Goal: Transaction & Acquisition: Purchase product/service

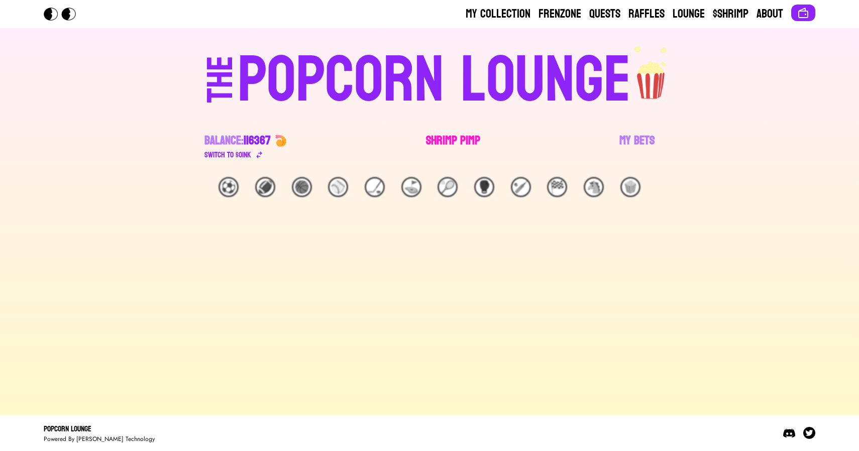
click at [449, 139] on link "Shrimp Pimp" at bounding box center [453, 147] width 54 height 28
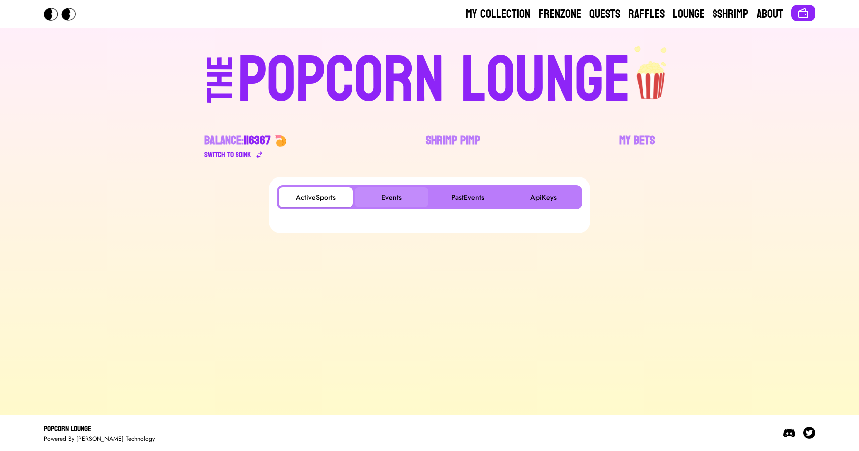
click at [392, 199] on button "Events" at bounding box center [392, 197] width 74 height 20
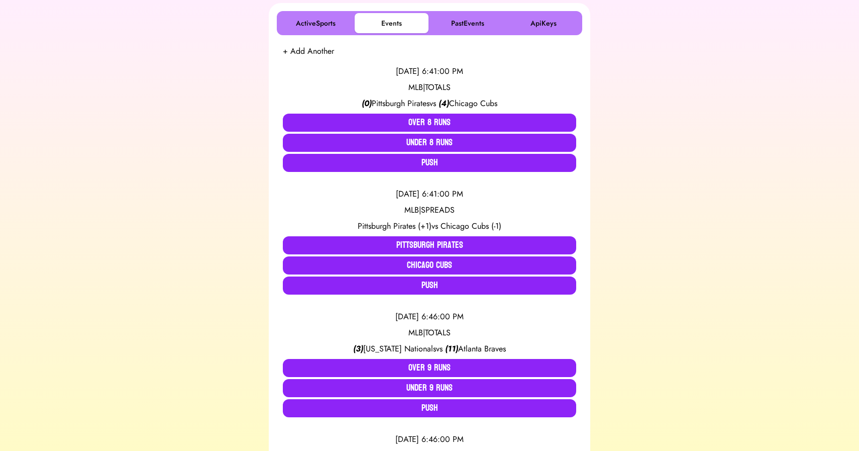
scroll to position [185, 0]
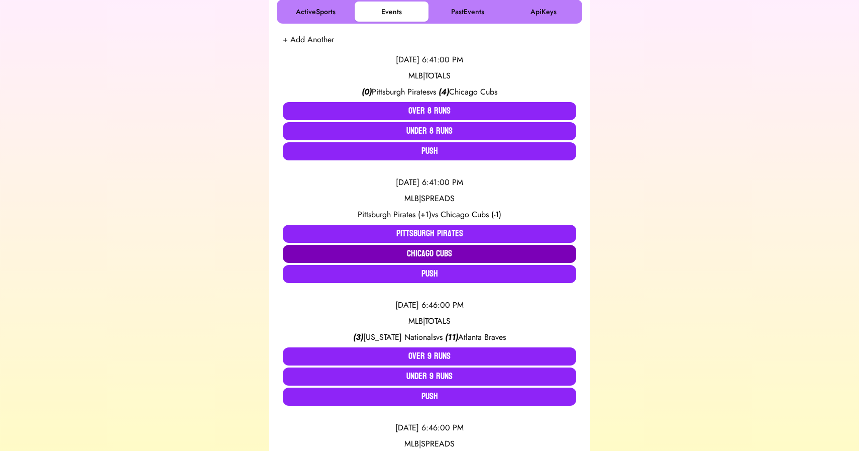
click at [407, 246] on button "Chicago Cubs" at bounding box center [429, 254] width 293 height 18
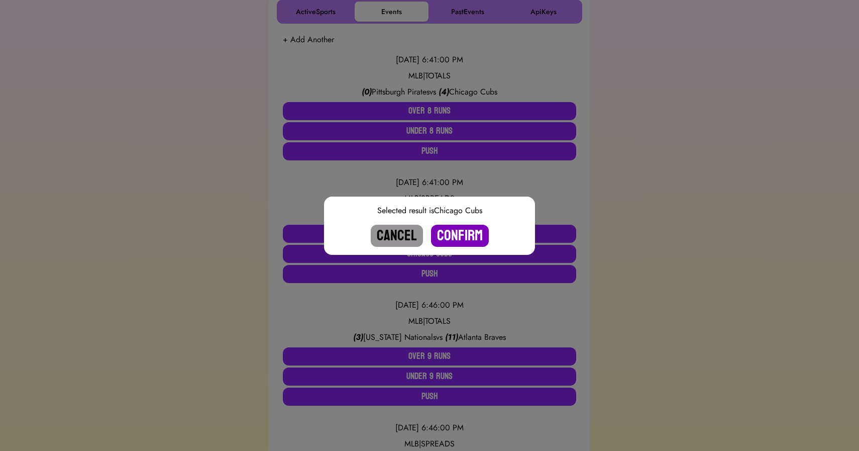
click at [459, 232] on button "Confirm" at bounding box center [460, 236] width 58 height 22
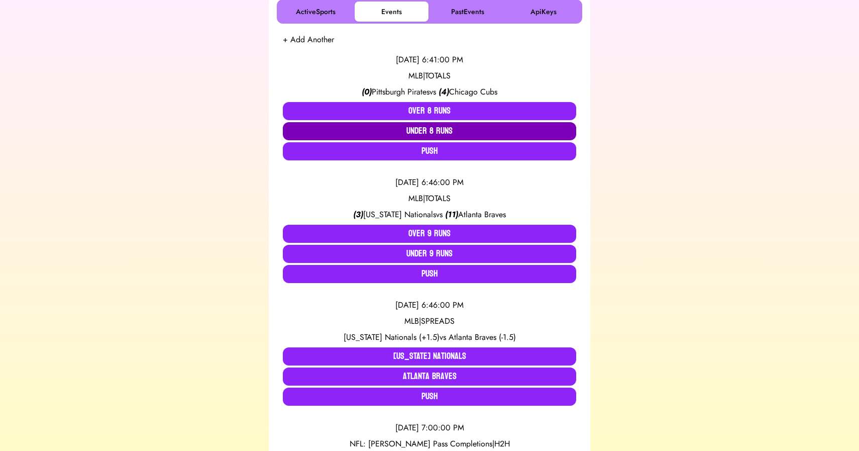
click at [434, 130] on button "Under 8 Runs" at bounding box center [429, 131] width 293 height 18
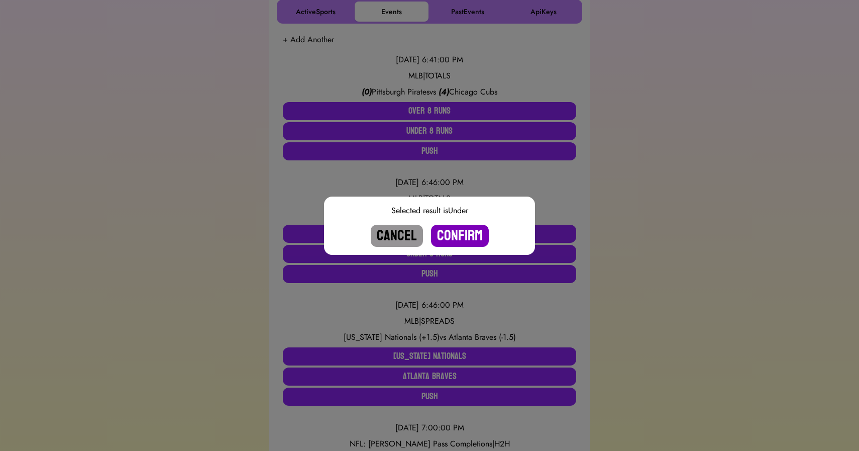
click at [457, 232] on button "Confirm" at bounding box center [460, 236] width 58 height 22
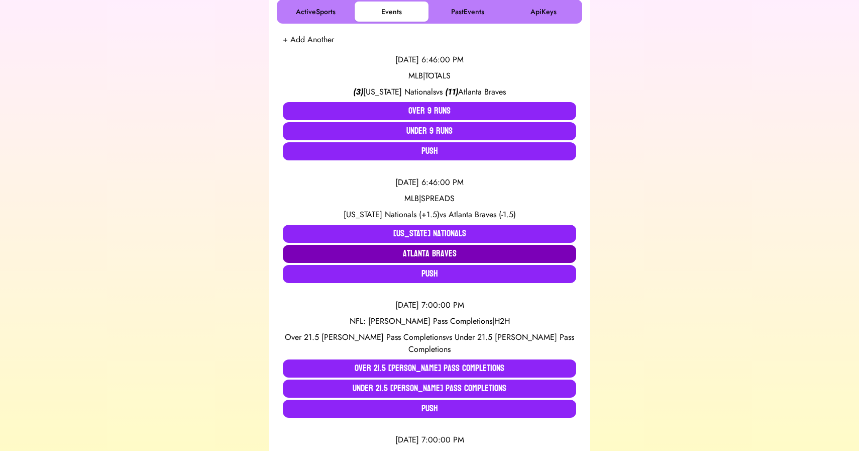
click at [438, 246] on button "Atlanta Braves" at bounding box center [429, 254] width 293 height 18
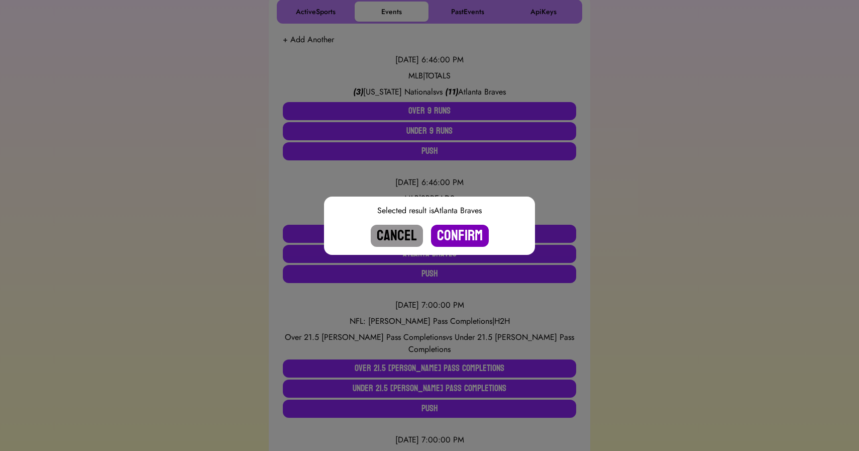
click at [452, 240] on button "Confirm" at bounding box center [460, 236] width 58 height 22
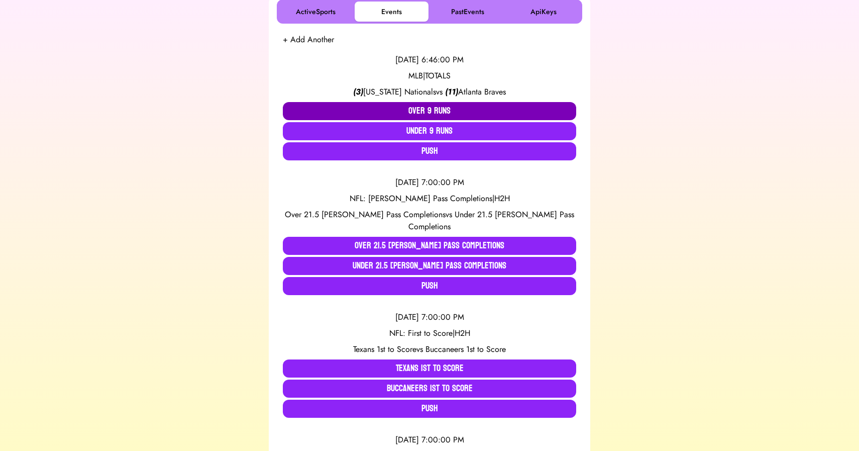
click at [418, 111] on button "Over 9 Runs" at bounding box center [429, 111] width 293 height 18
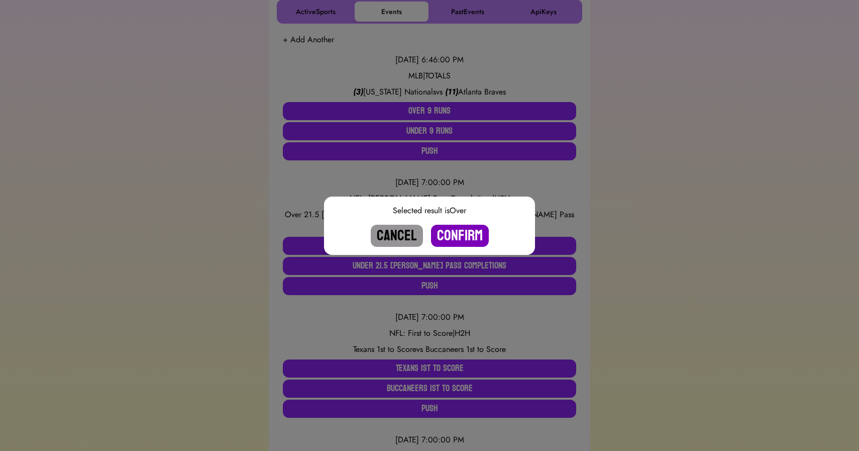
click at [460, 236] on button "Confirm" at bounding box center [460, 236] width 58 height 22
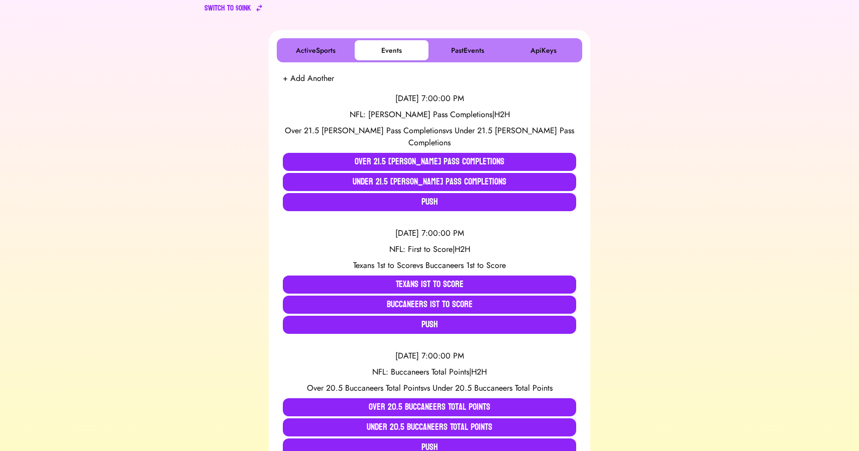
scroll to position [246, 0]
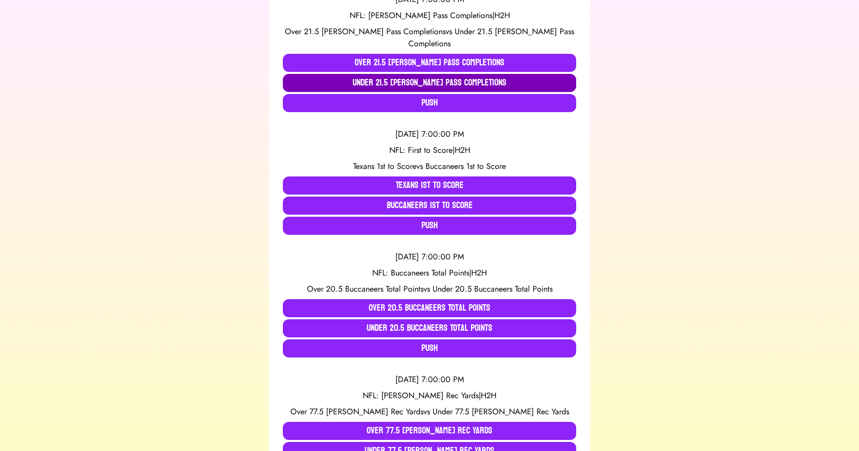
click at [402, 75] on button "Under 21.5 Stroud Pass Completions" at bounding box center [429, 83] width 293 height 18
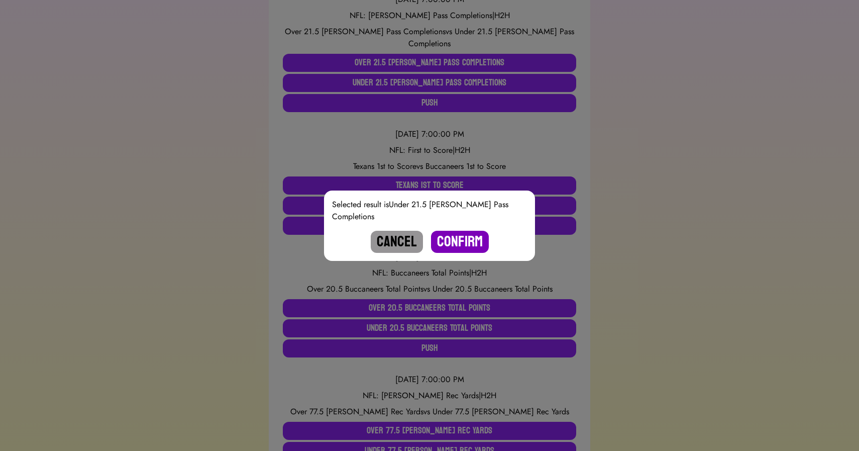
click at [455, 231] on button "Confirm" at bounding box center [460, 242] width 58 height 22
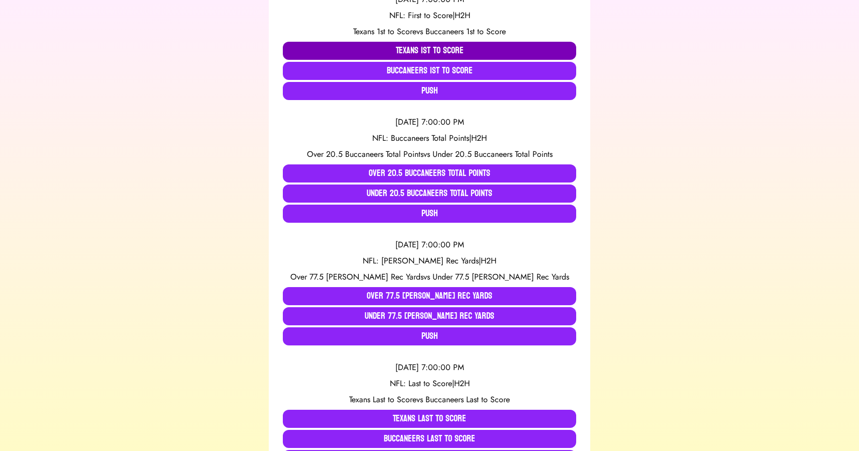
click at [414, 55] on button "Texans 1st to Score" at bounding box center [429, 51] width 293 height 18
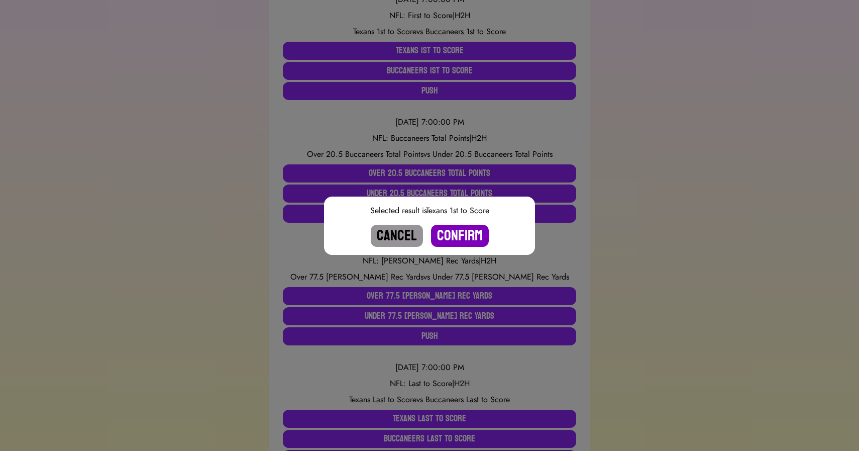
click at [463, 237] on button "Confirm" at bounding box center [460, 236] width 58 height 22
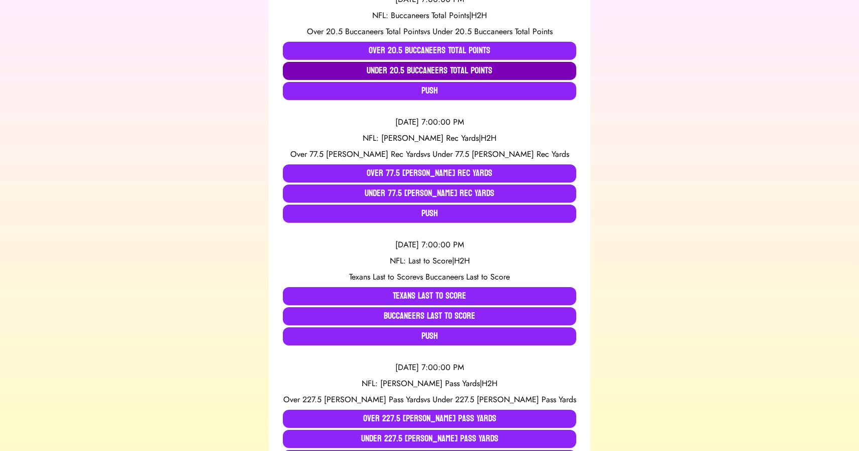
click at [410, 71] on button "Under 20.5 Buccaneers Total Points" at bounding box center [429, 71] width 293 height 18
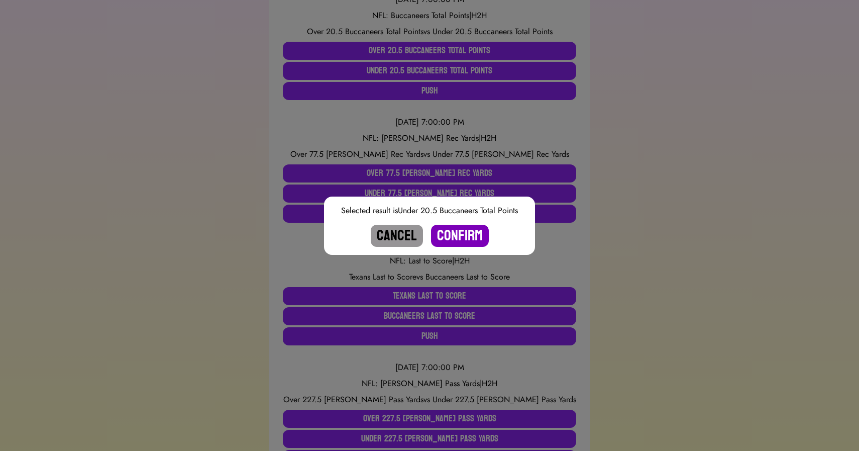
click at [462, 236] on button "Confirm" at bounding box center [460, 236] width 58 height 22
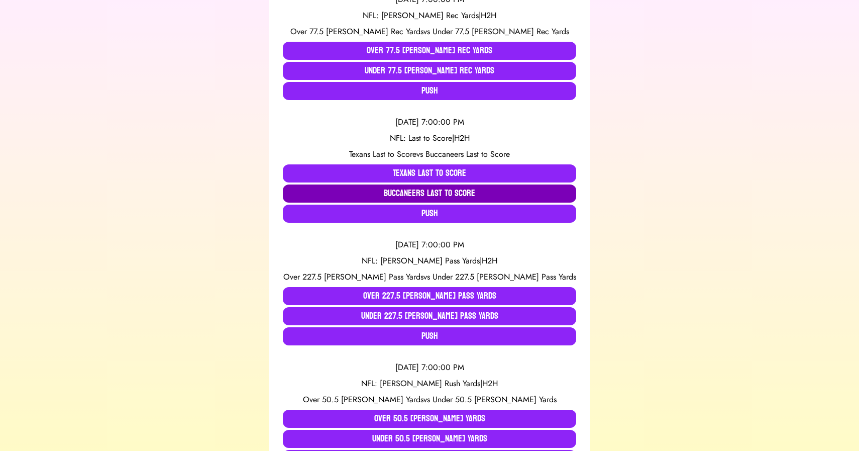
click at [421, 191] on button "Buccaneers Last to Score" at bounding box center [429, 193] width 293 height 18
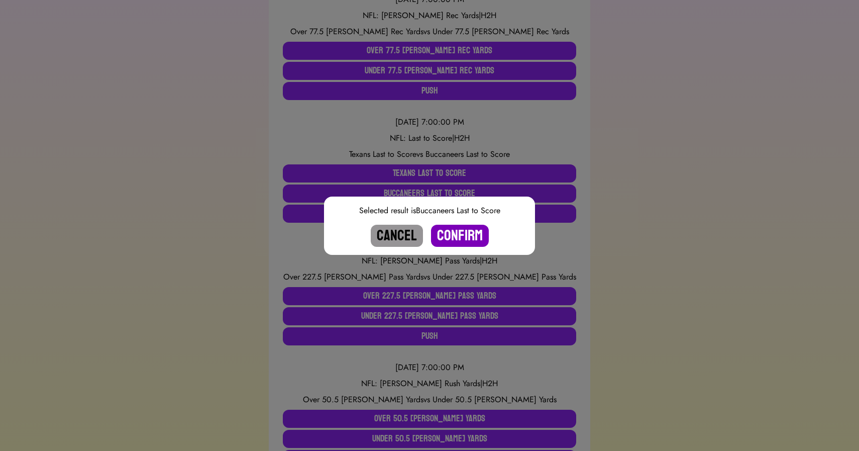
click at [450, 233] on button "Confirm" at bounding box center [460, 236] width 58 height 22
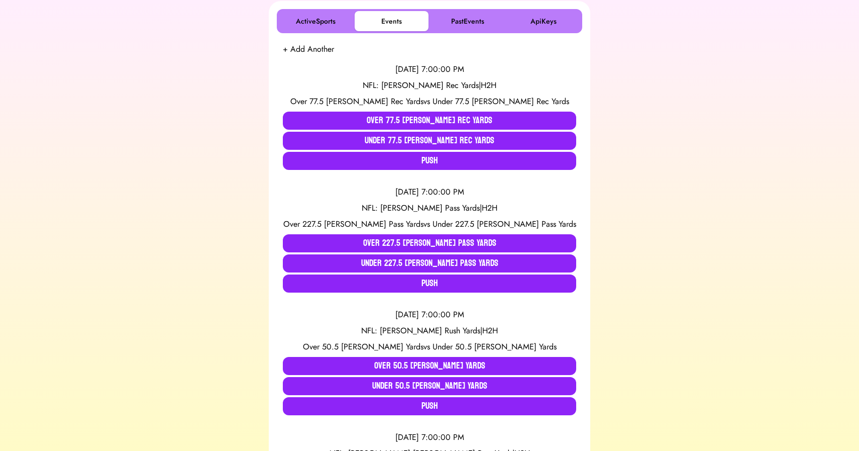
scroll to position [175, 0]
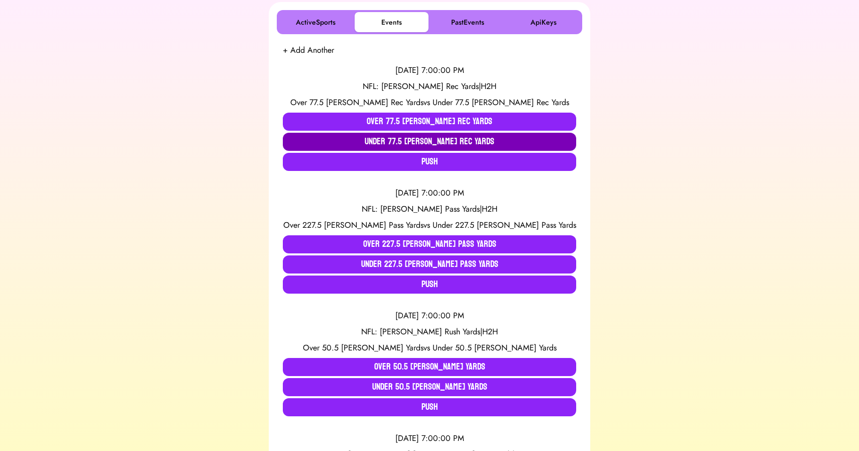
click at [399, 136] on button "Under 77.5 Collins Rec Yards" at bounding box center [429, 142] width 293 height 18
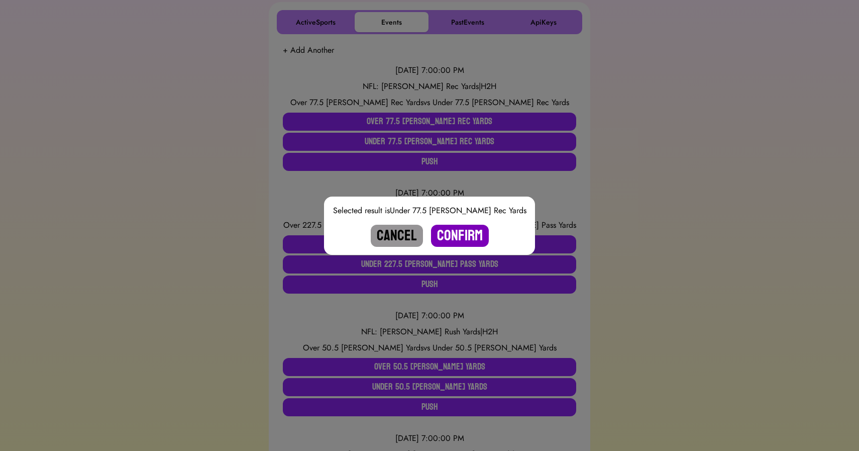
click at [458, 240] on button "Confirm" at bounding box center [460, 236] width 58 height 22
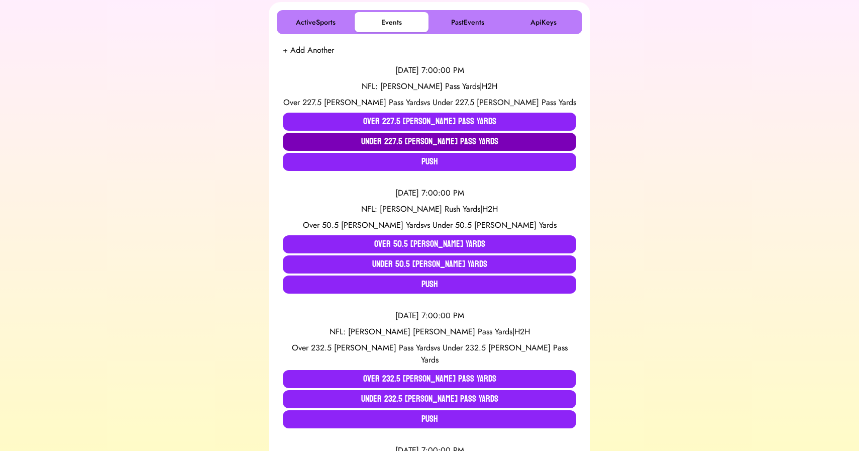
click at [416, 147] on button "Under 227.5 Stroud Pass Yards" at bounding box center [429, 142] width 293 height 18
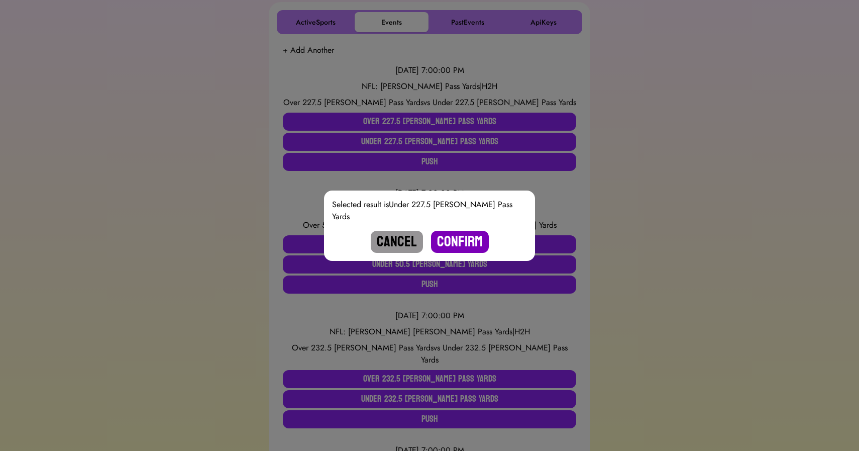
click at [464, 231] on button "Confirm" at bounding box center [460, 242] width 58 height 22
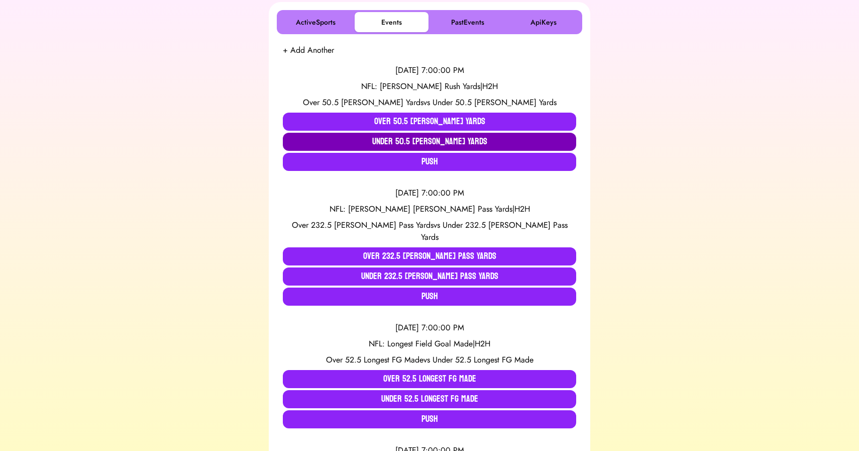
click at [401, 142] on button "Under 50.5 Chubb Rush Yards" at bounding box center [429, 142] width 293 height 18
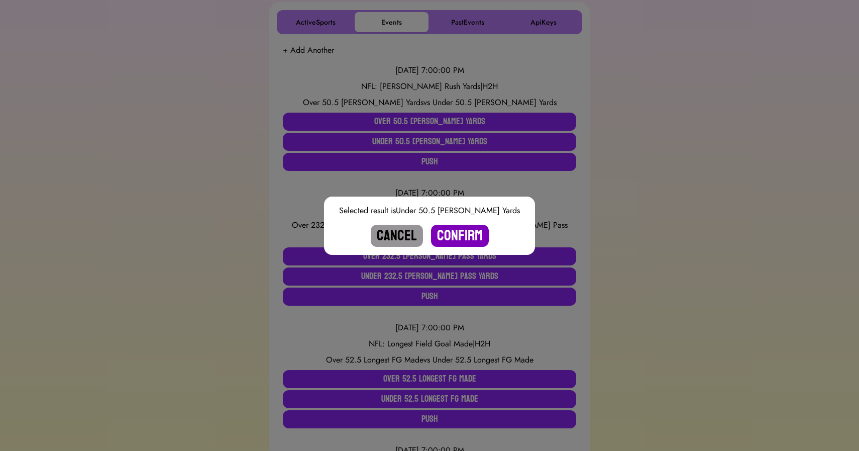
click at [454, 234] on button "Confirm" at bounding box center [460, 236] width 58 height 22
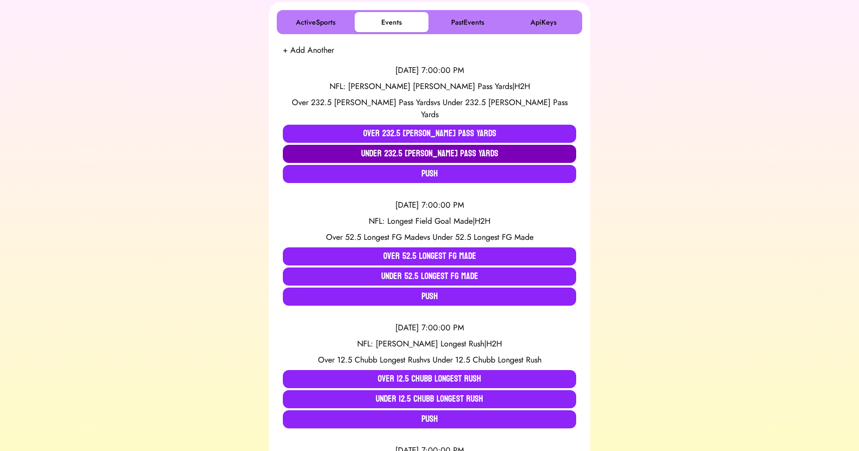
click at [379, 145] on button "Under 232.5 Mayfield Pass Yards" at bounding box center [429, 154] width 293 height 18
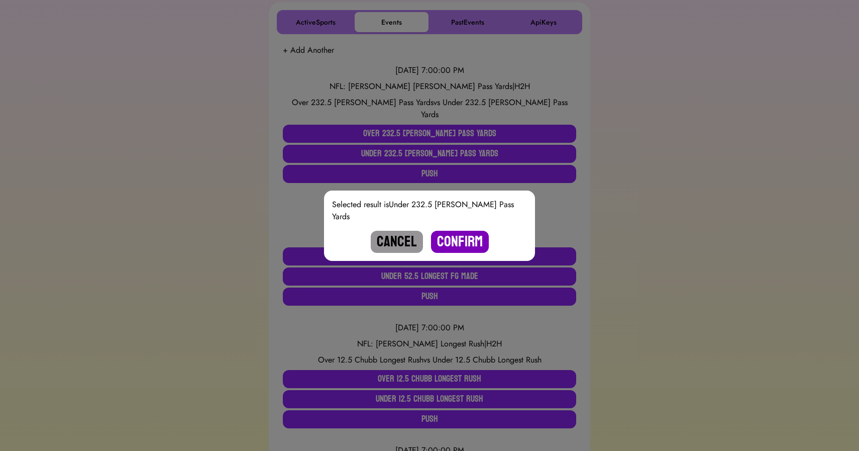
click at [452, 233] on button "Confirm" at bounding box center [460, 242] width 58 height 22
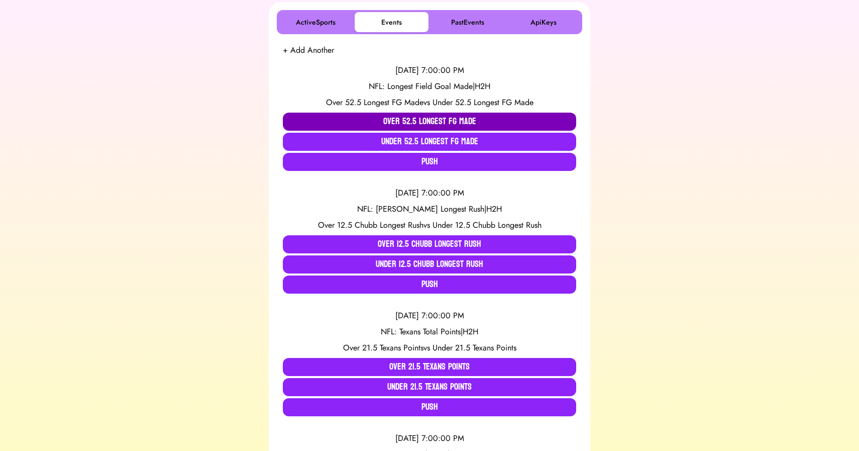
click at [396, 120] on button "Over 52.5 Longest FG Made" at bounding box center [429, 122] width 293 height 18
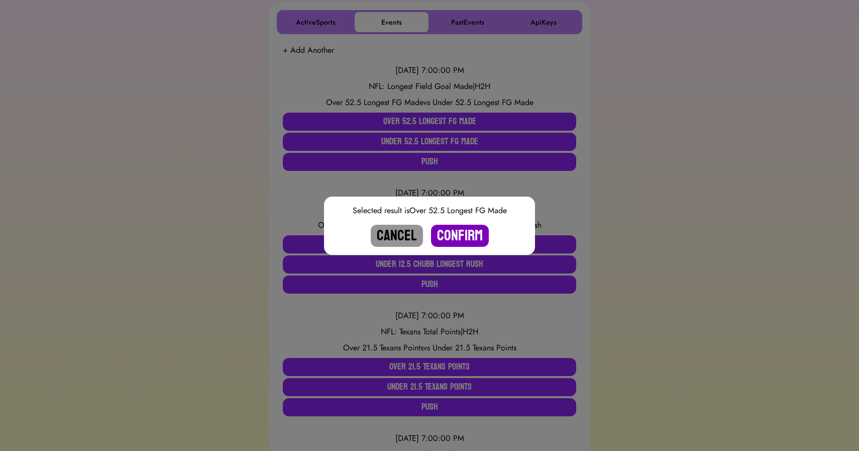
click at [448, 229] on button "Confirm" at bounding box center [460, 236] width 58 height 22
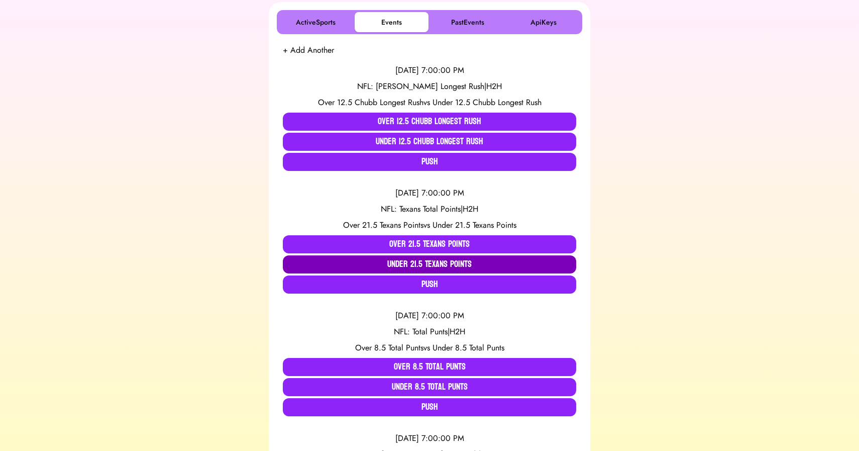
click at [393, 266] on button "Under 21.5 Texans Points" at bounding box center [429, 264] width 293 height 18
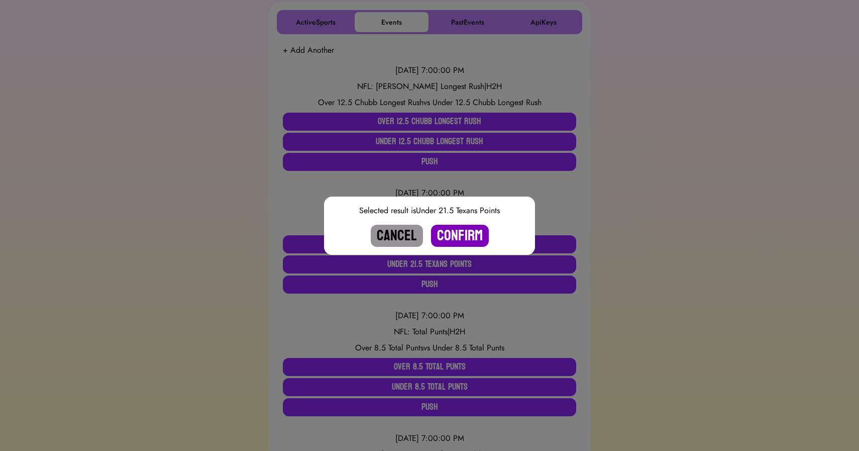
click at [461, 236] on button "Confirm" at bounding box center [460, 236] width 58 height 22
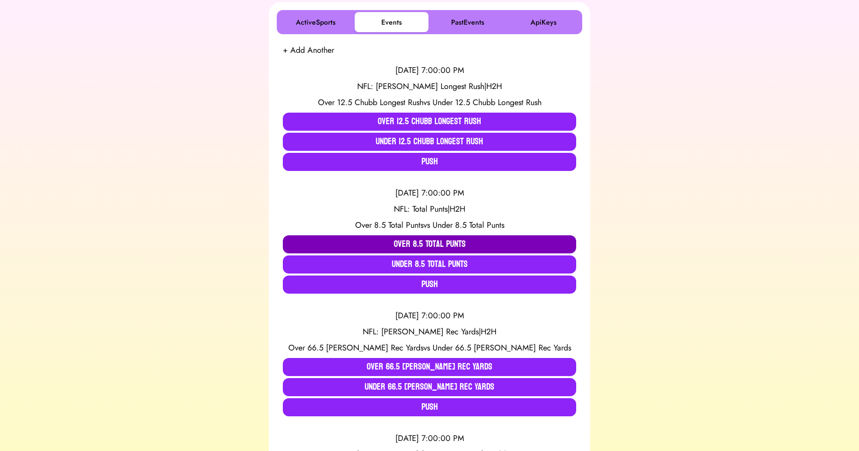
click at [385, 243] on button "Over 8.5 Total Punts" at bounding box center [429, 244] width 293 height 18
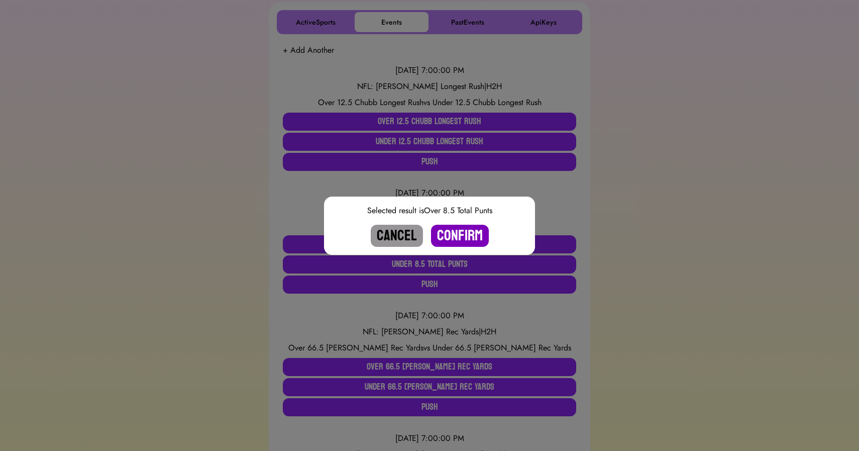
click at [470, 232] on button "Confirm" at bounding box center [460, 236] width 58 height 22
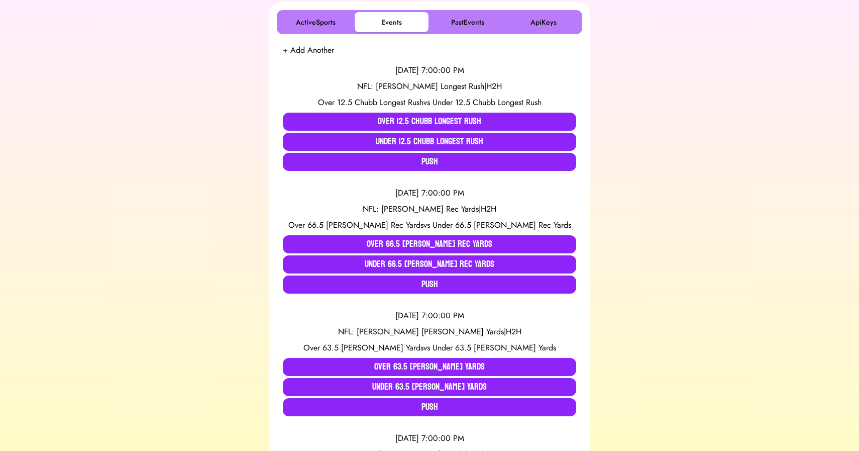
click at [470, 232] on div "9/15/2025, 7:00:00 PM NFL: Mike Evans Rec Yards | H2H Over 66.5 Evans Rec Yards…" at bounding box center [429, 240] width 293 height 123
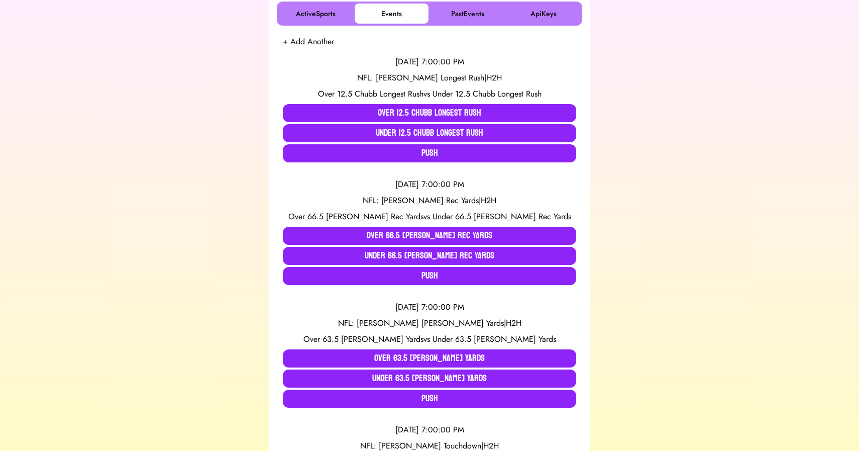
scroll to position [184, 0]
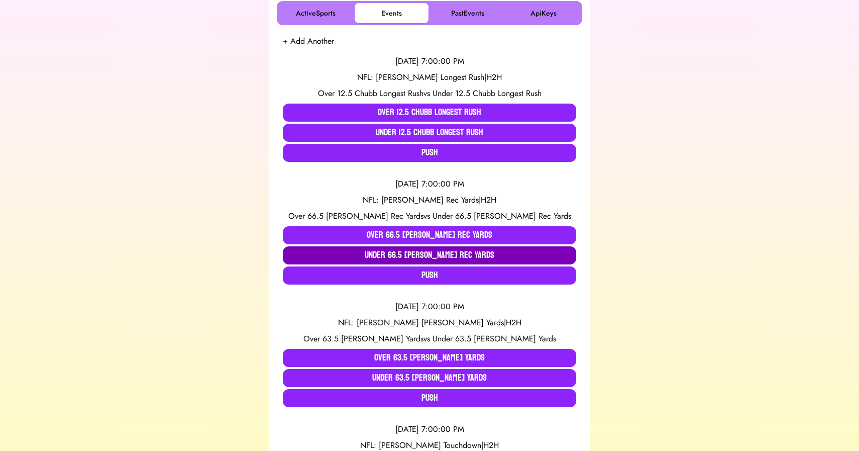
click at [383, 254] on button "Under 66.5 Evans Rec Yards" at bounding box center [429, 255] width 293 height 18
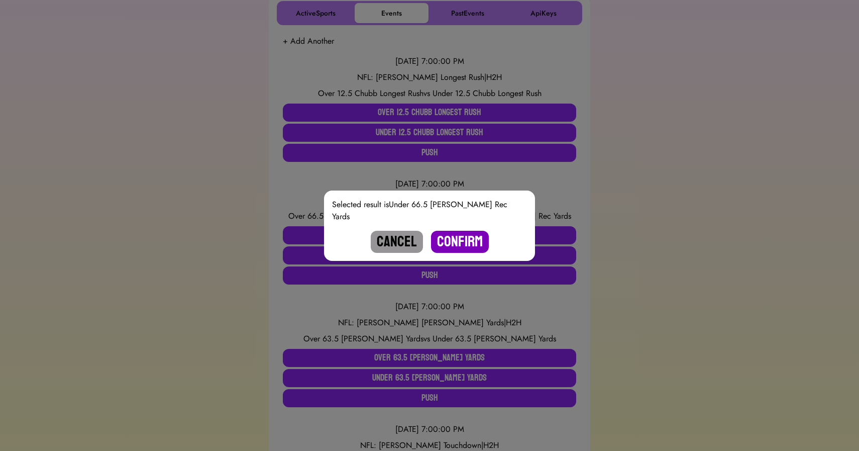
click at [464, 233] on button "Confirm" at bounding box center [460, 242] width 58 height 22
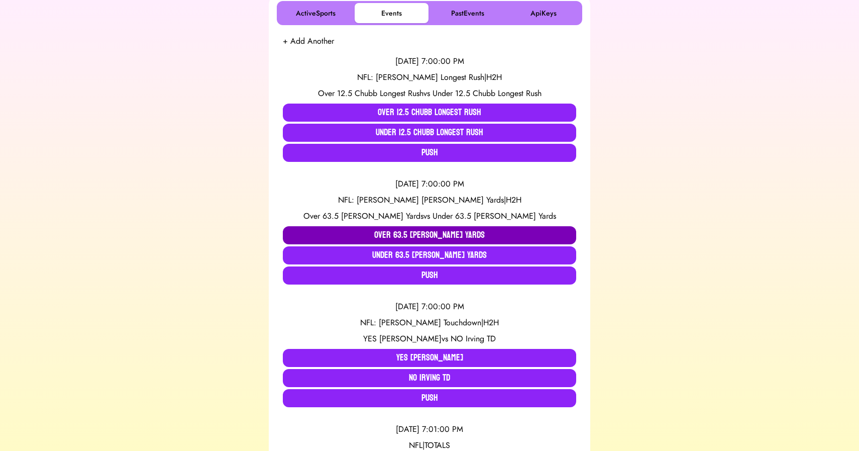
click at [368, 231] on button "Over 63.5 Irving Rush Yards" at bounding box center [429, 235] width 293 height 18
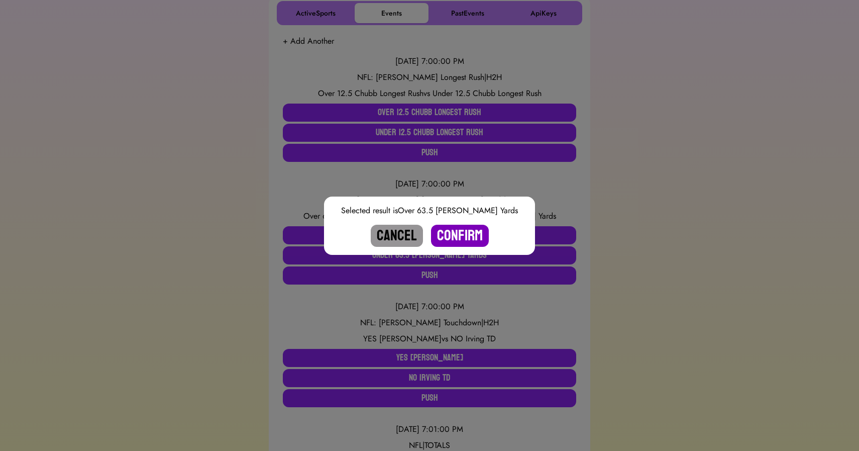
click at [453, 230] on button "Confirm" at bounding box center [460, 236] width 58 height 22
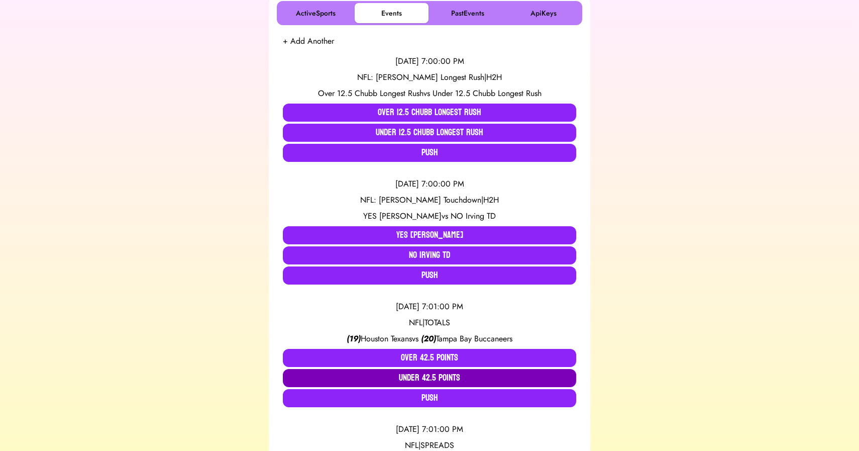
click at [429, 375] on button "Under 42.5 Points" at bounding box center [429, 378] width 293 height 18
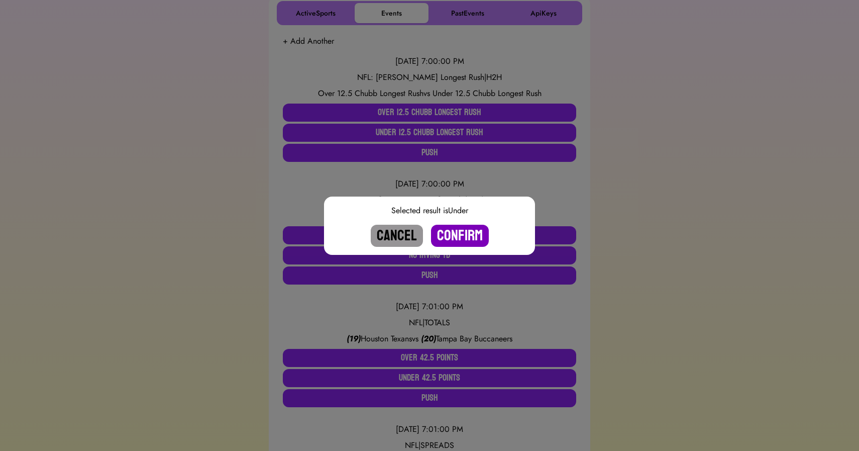
click at [468, 238] on button "Confirm" at bounding box center [460, 236] width 58 height 22
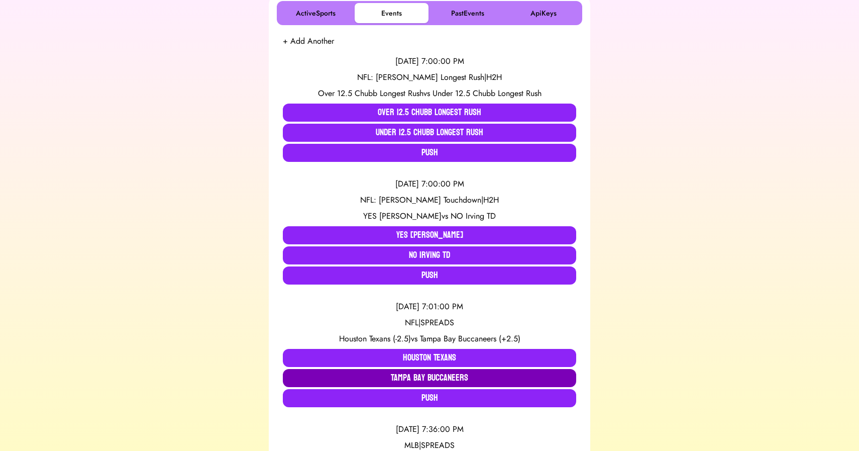
click at [400, 374] on button "Tampa Bay Buccaneers" at bounding box center [429, 378] width 293 height 18
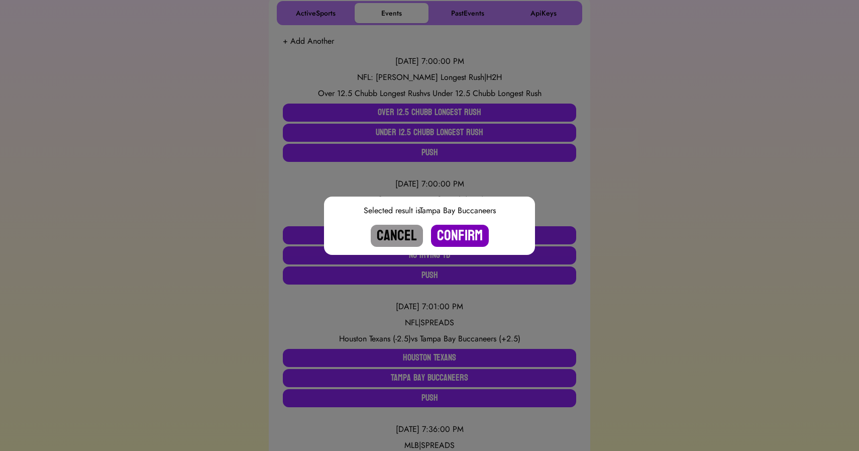
click at [457, 235] on button "Confirm" at bounding box center [460, 236] width 58 height 22
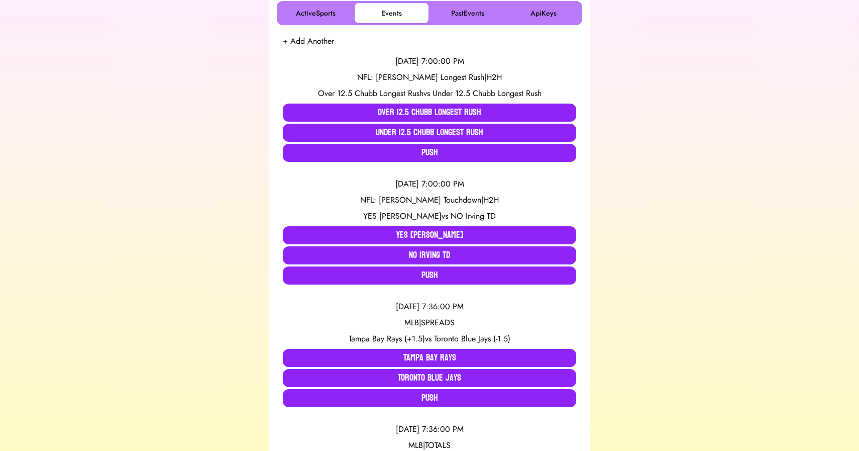
scroll to position [181, 0]
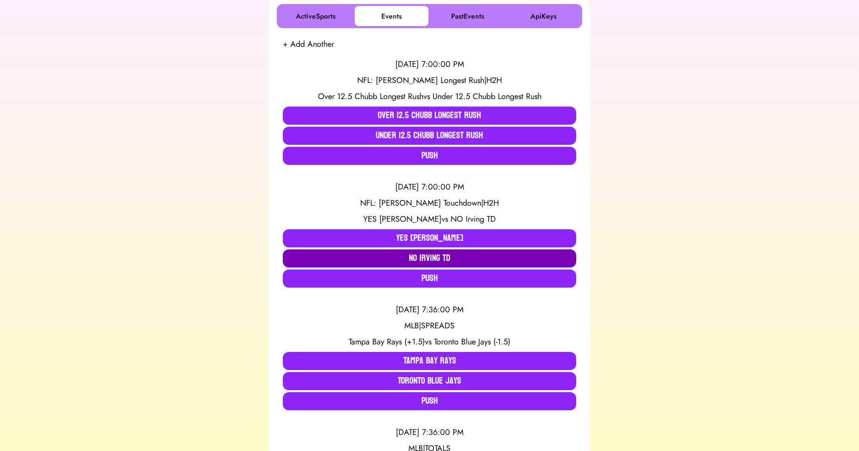
click at [376, 257] on button "NO Irving TD" at bounding box center [429, 258] width 293 height 18
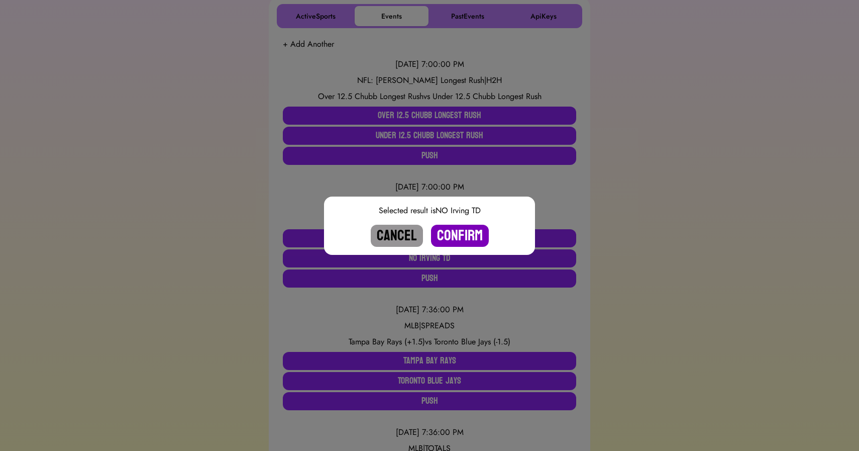
click at [461, 232] on button "Confirm" at bounding box center [460, 236] width 58 height 22
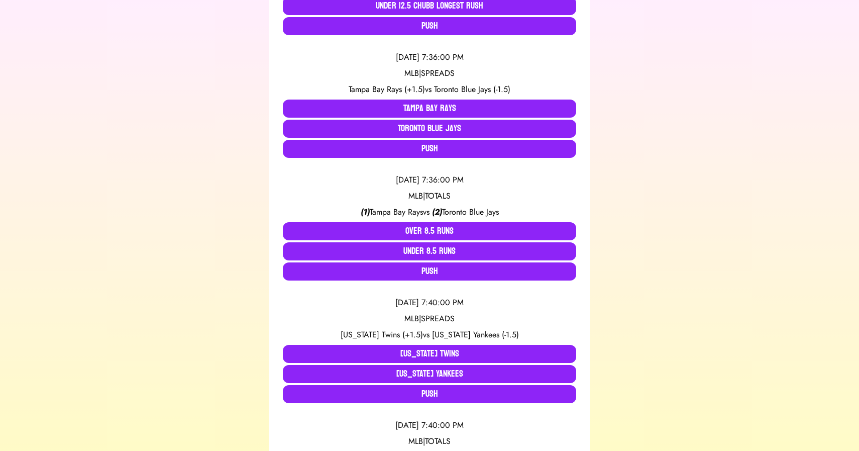
scroll to position [318, 0]
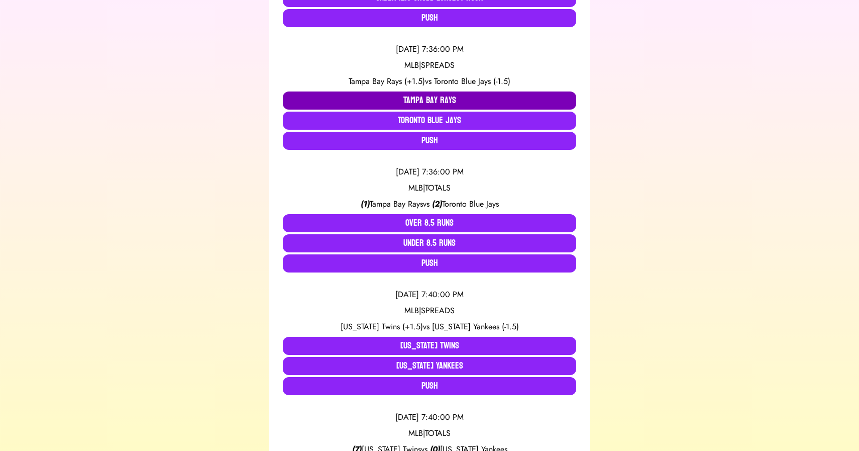
click at [404, 104] on button "Tampa Bay Rays" at bounding box center [429, 100] width 293 height 18
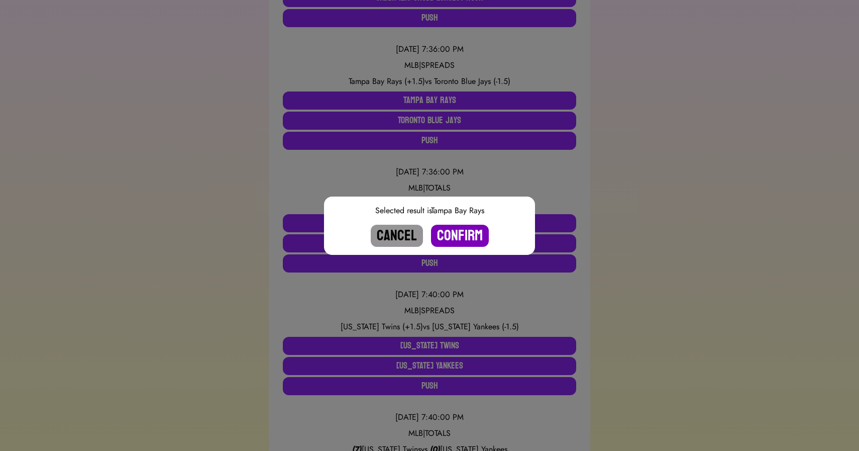
click at [458, 238] on button "Confirm" at bounding box center [460, 236] width 58 height 22
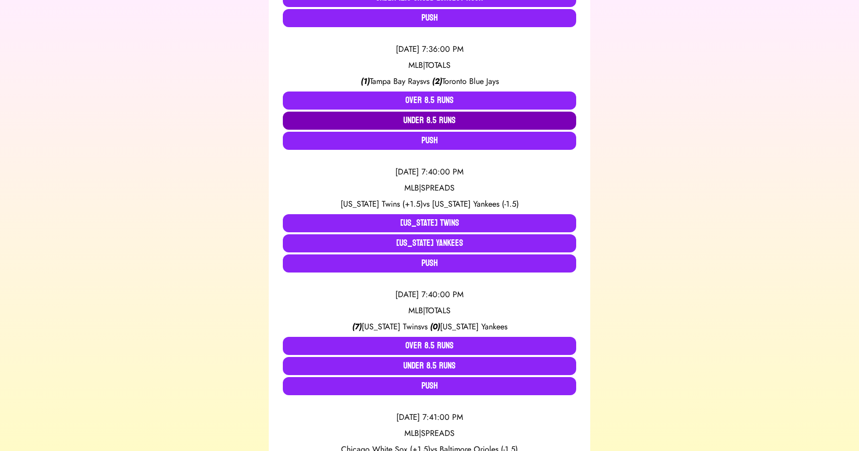
click at [435, 119] on button "Under 8.5 Runs" at bounding box center [429, 121] width 293 height 18
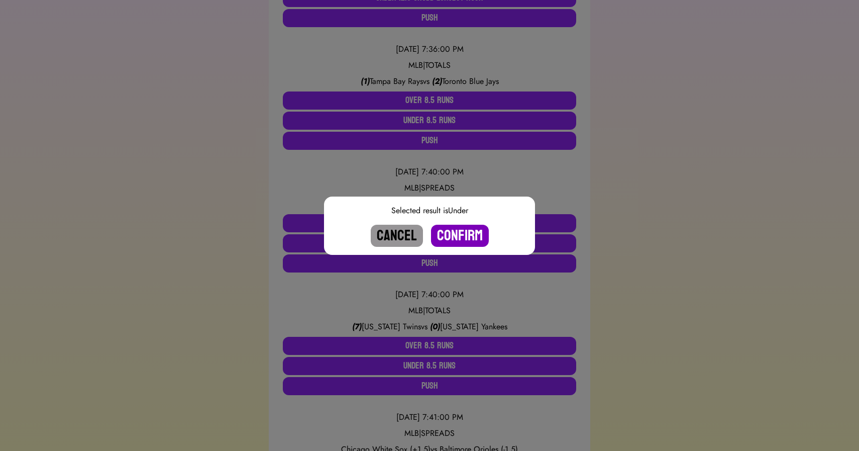
click at [466, 233] on button "Confirm" at bounding box center [460, 236] width 58 height 22
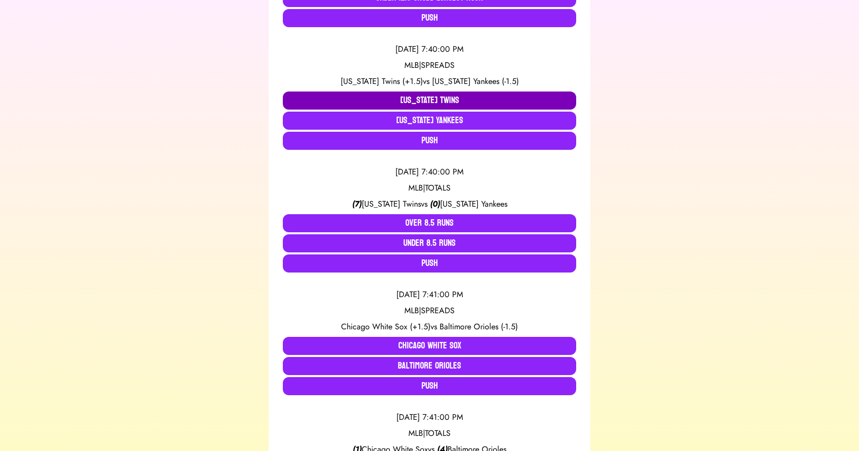
click at [368, 100] on button "Minnesota Twins" at bounding box center [429, 100] width 293 height 18
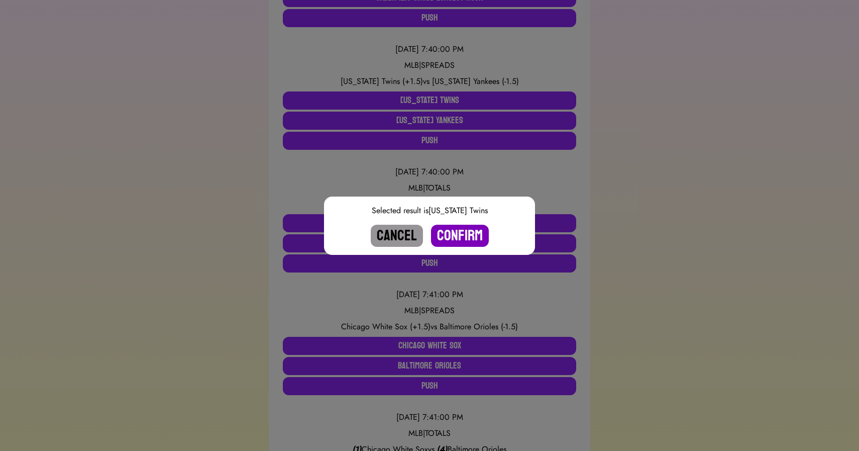
click at [453, 230] on button "Confirm" at bounding box center [460, 236] width 58 height 22
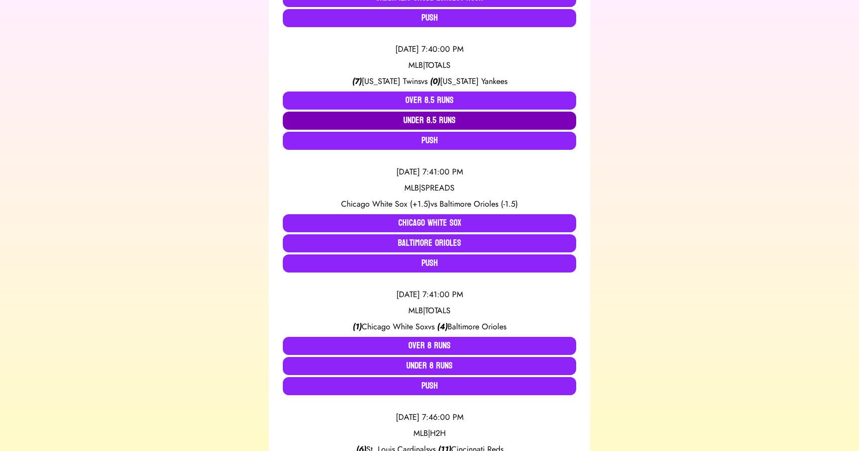
click at [428, 120] on button "Under 8.5 Runs" at bounding box center [429, 121] width 293 height 18
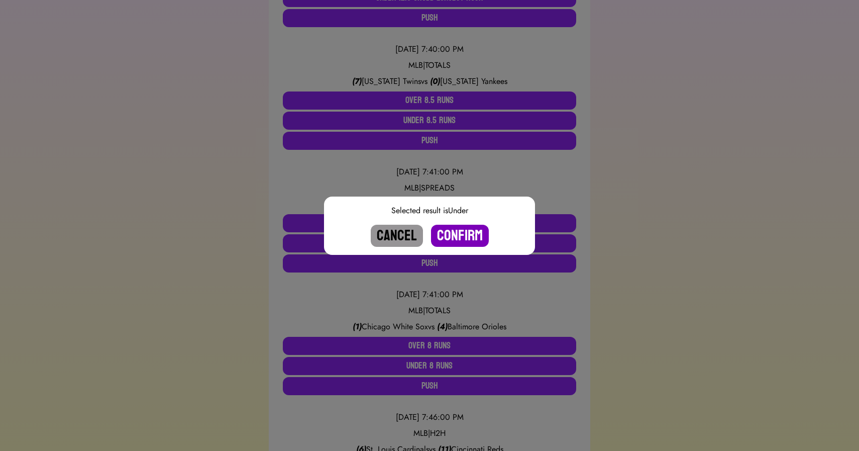
click at [460, 230] on button "Confirm" at bounding box center [460, 236] width 58 height 22
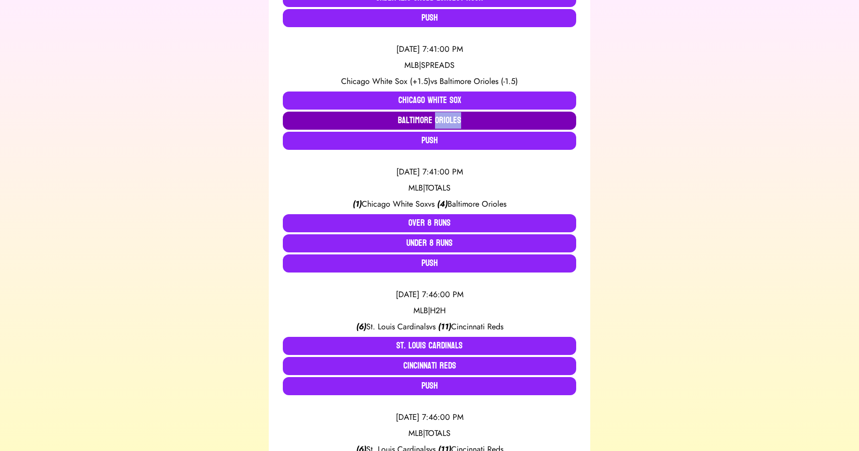
click at [436, 125] on button "Baltimore Orioles" at bounding box center [429, 121] width 293 height 18
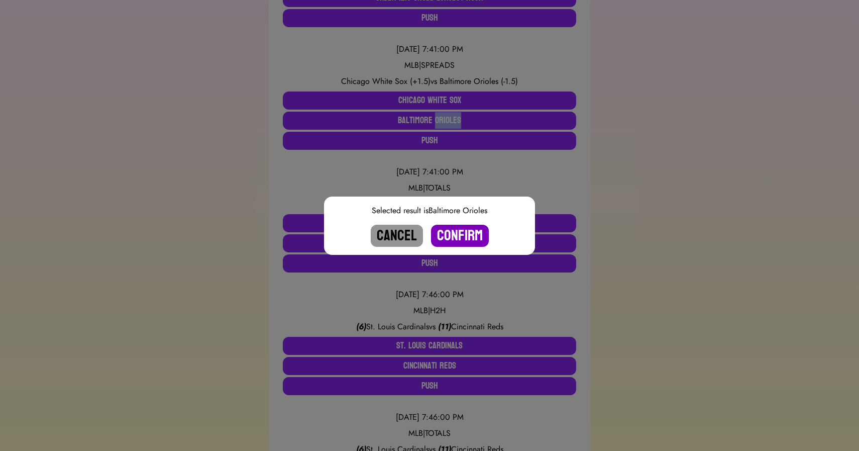
click at [457, 233] on button "Confirm" at bounding box center [460, 236] width 58 height 22
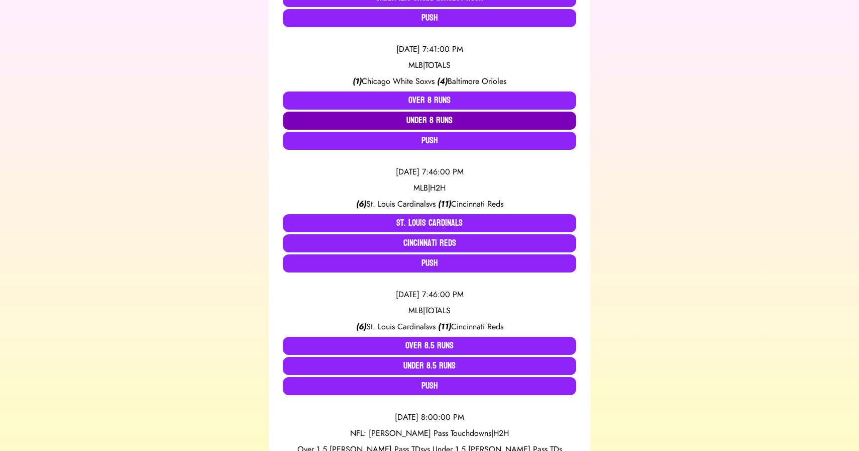
click at [443, 124] on button "Under 8 Runs" at bounding box center [429, 121] width 293 height 18
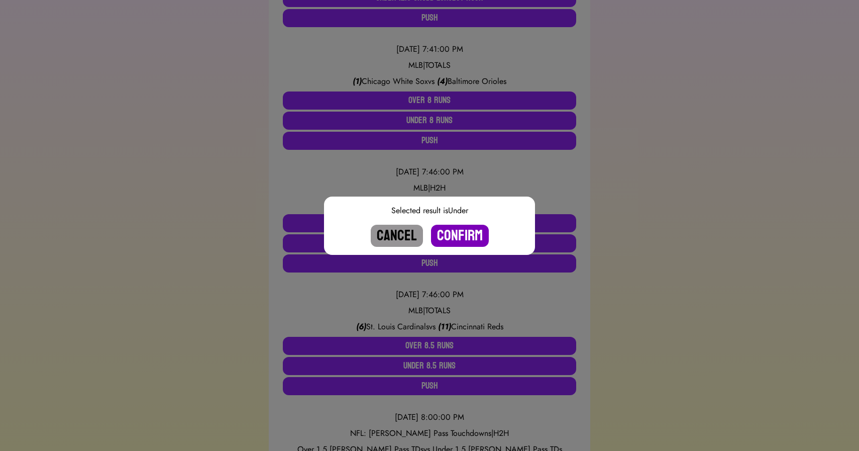
click at [456, 231] on button "Confirm" at bounding box center [460, 236] width 58 height 22
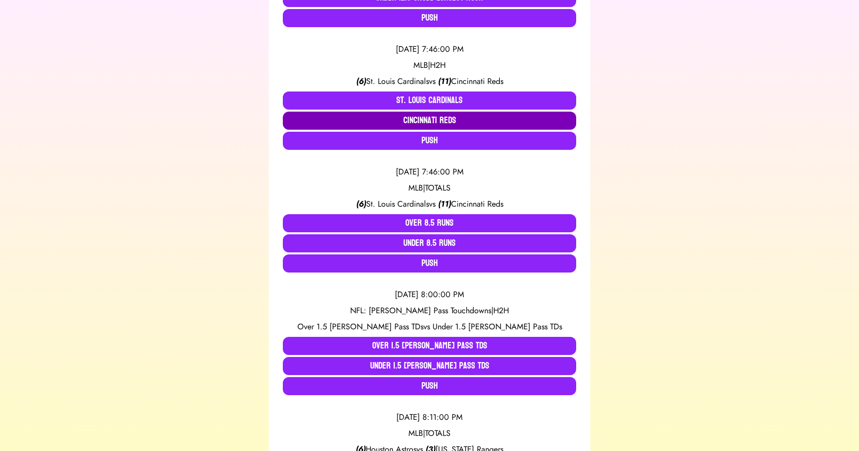
click at [440, 122] on button "Cincinnati Reds" at bounding box center [429, 121] width 293 height 18
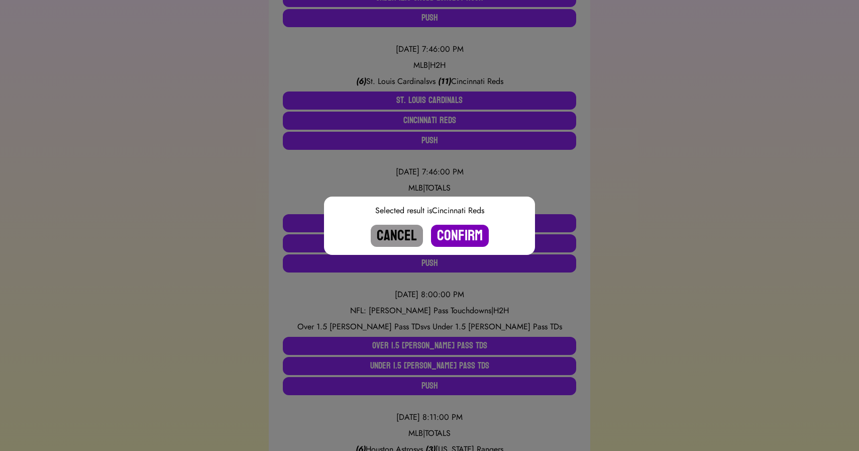
click at [465, 230] on button "Confirm" at bounding box center [460, 236] width 58 height 22
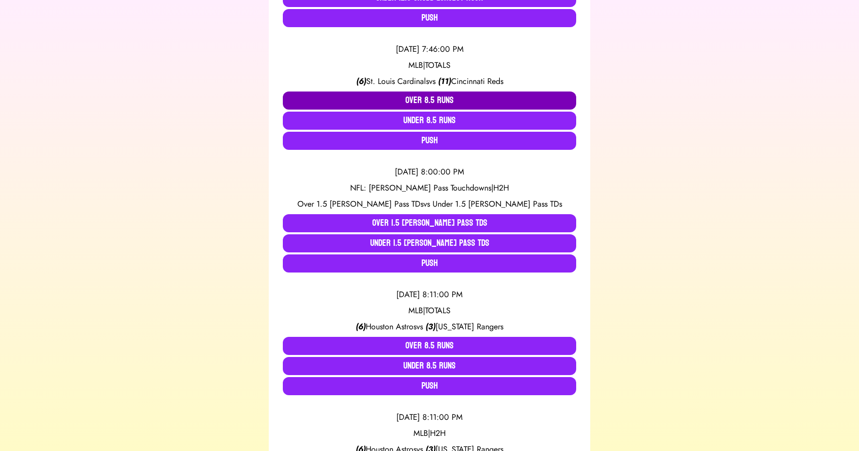
click at [439, 96] on button "Over 8.5 Runs" at bounding box center [429, 100] width 293 height 18
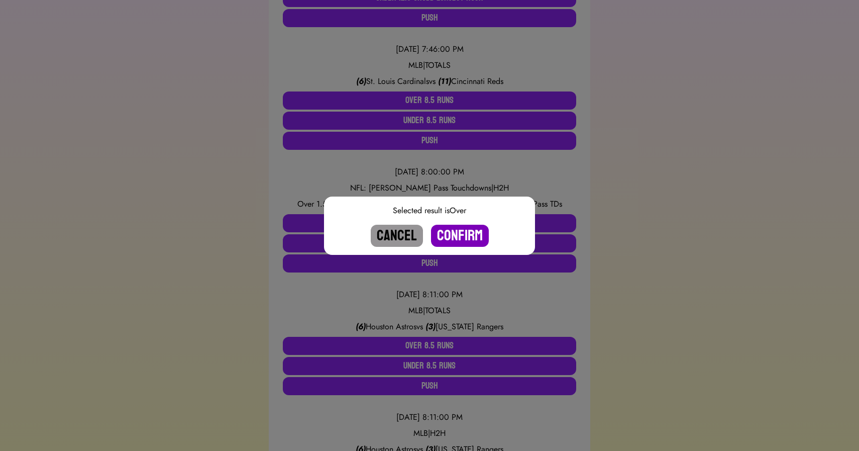
click at [462, 233] on button "Confirm" at bounding box center [460, 236] width 58 height 22
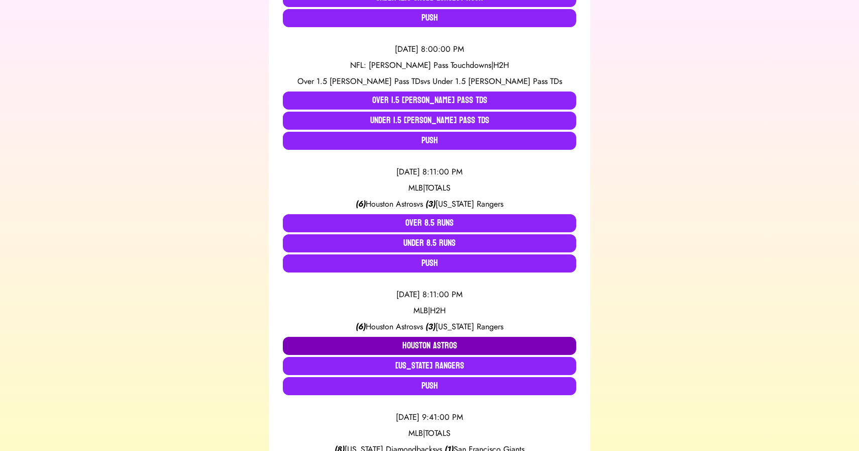
click at [394, 344] on button "Houston Astros" at bounding box center [429, 346] width 293 height 18
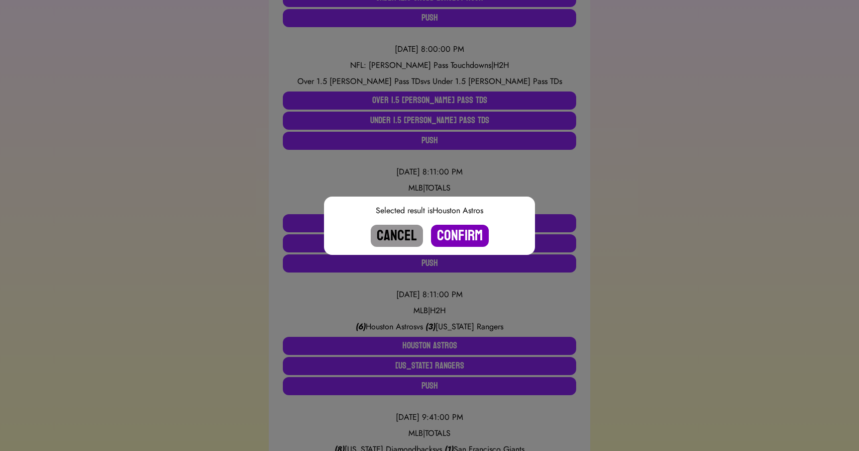
click at [451, 235] on button "Confirm" at bounding box center [460, 236] width 58 height 22
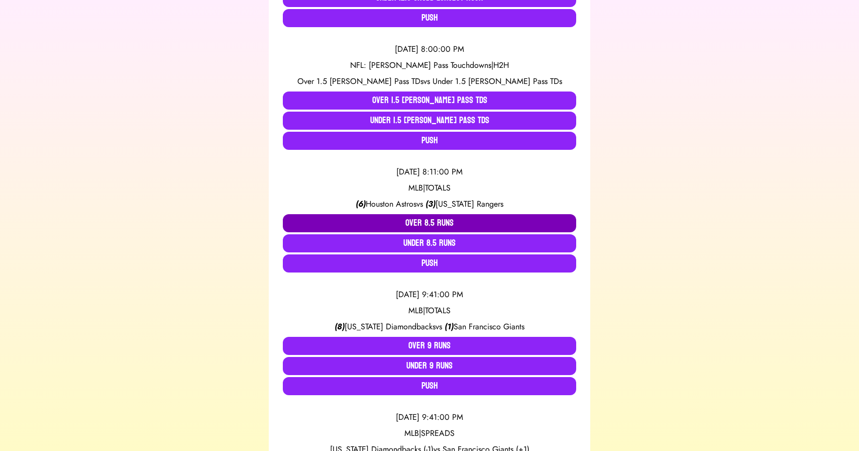
click at [425, 218] on button "Over 8.5 Runs" at bounding box center [429, 223] width 293 height 18
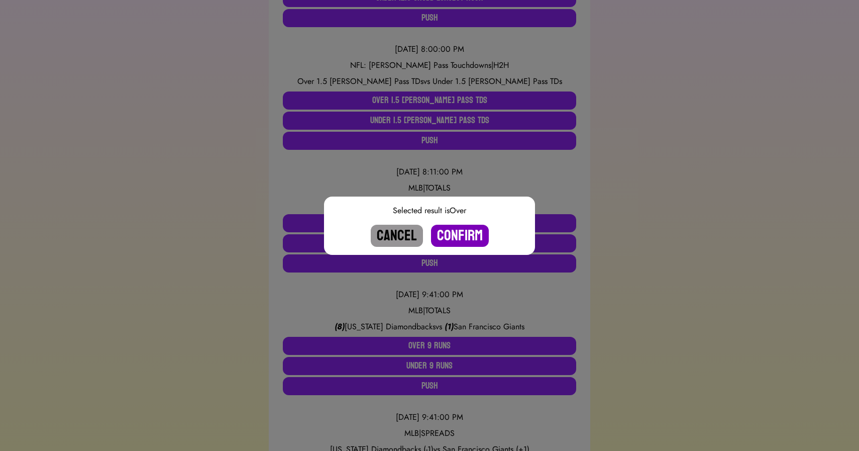
click at [452, 237] on button "Confirm" at bounding box center [460, 236] width 58 height 22
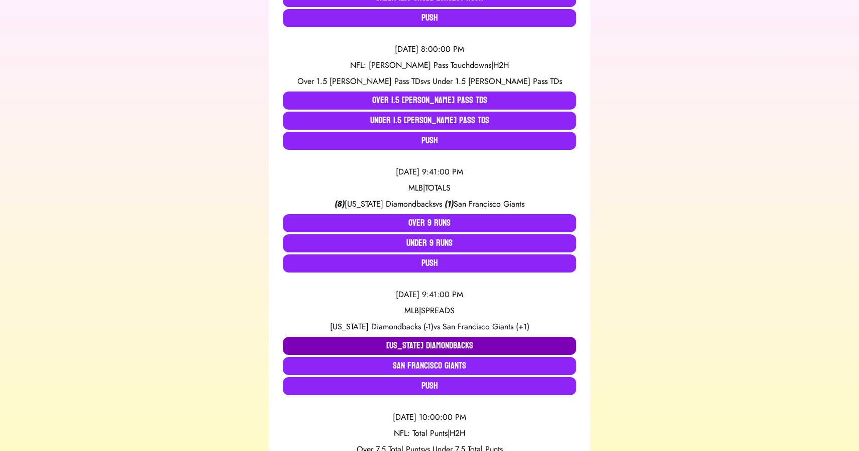
click at [418, 349] on button "Arizona Diamondbacks" at bounding box center [429, 346] width 293 height 18
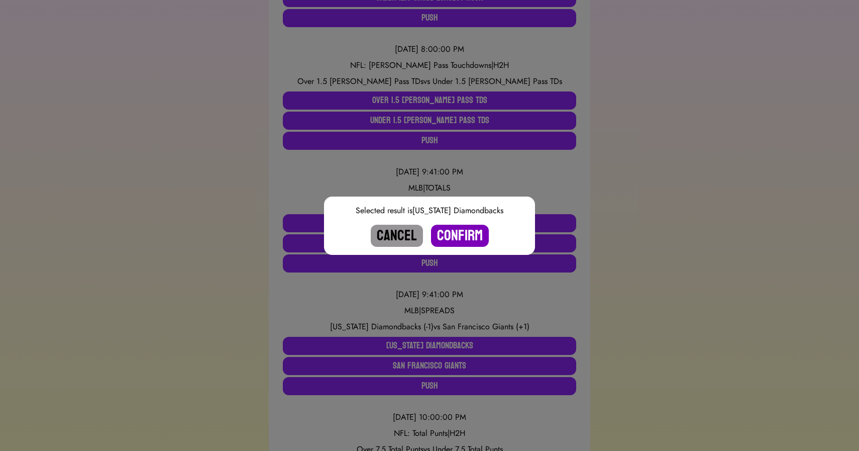
click at [461, 229] on button "Confirm" at bounding box center [460, 236] width 58 height 22
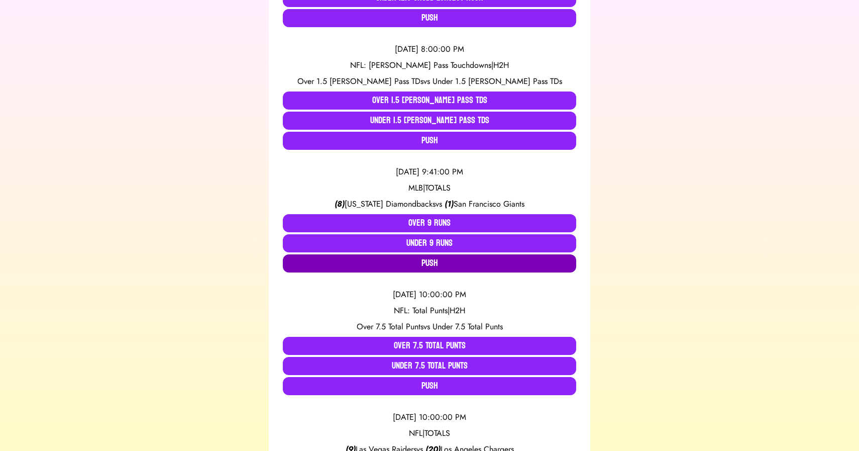
click at [430, 256] on button "Push" at bounding box center [429, 263] width 293 height 18
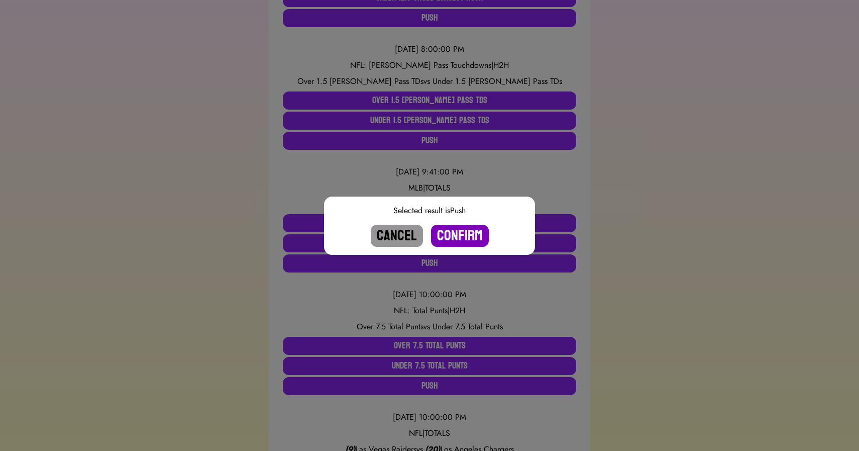
click at [452, 235] on button "Confirm" at bounding box center [460, 236] width 58 height 22
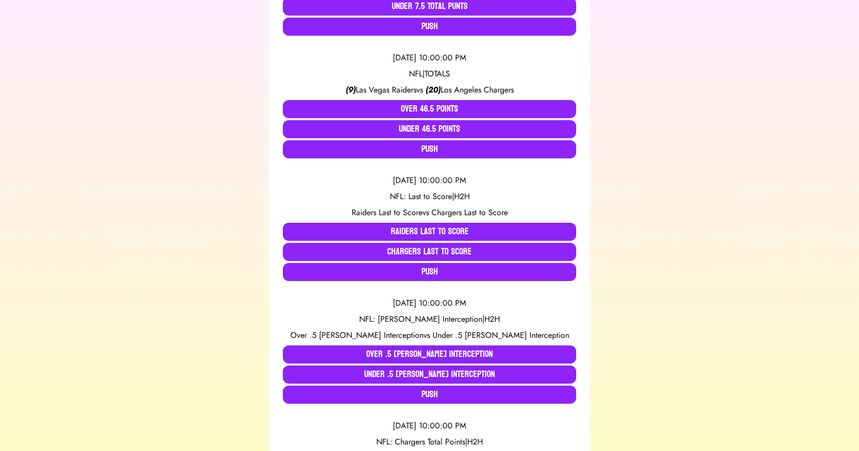
scroll to position [1522, 0]
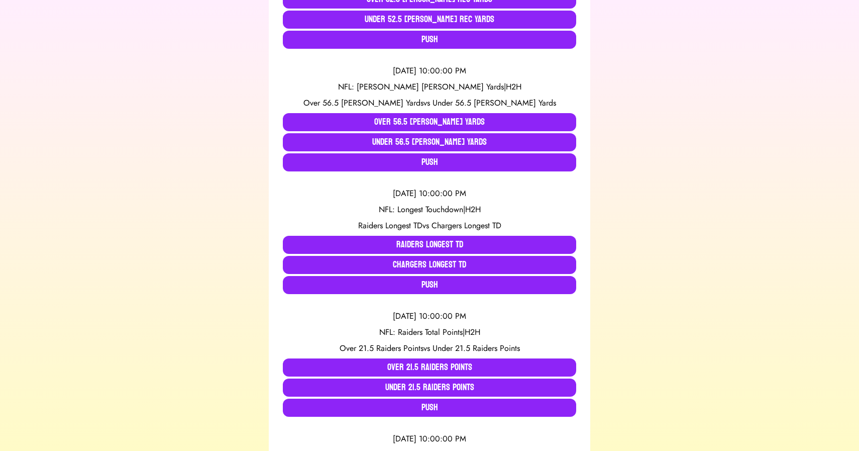
click at [206, 288] on div "ActiveSports Events PastEvents ApiKeys + Add Another 9/15/2025, 7:00:00 PM NFL:…" at bounding box center [429, 109] width 835 height 2911
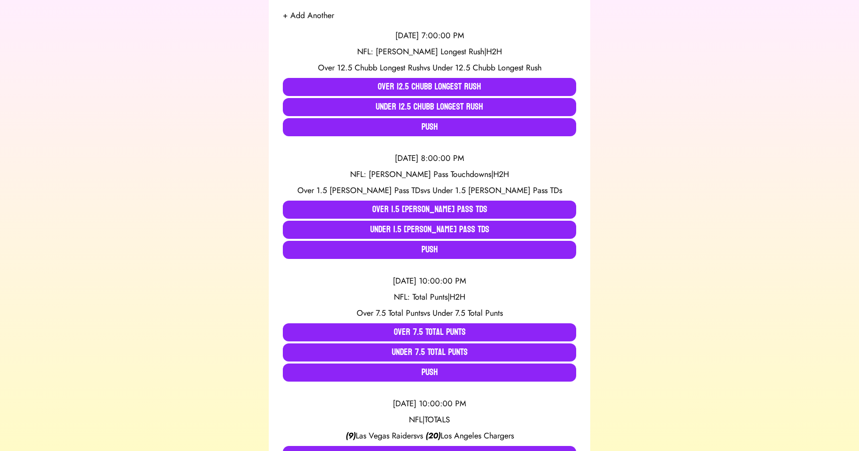
scroll to position [210, 0]
click at [354, 76] on div "9/15/2025, 7:00:00 PM NFL: Nick Chubb Longest Rush | H2H Over 12.5 Chubb Longes…" at bounding box center [429, 82] width 293 height 123
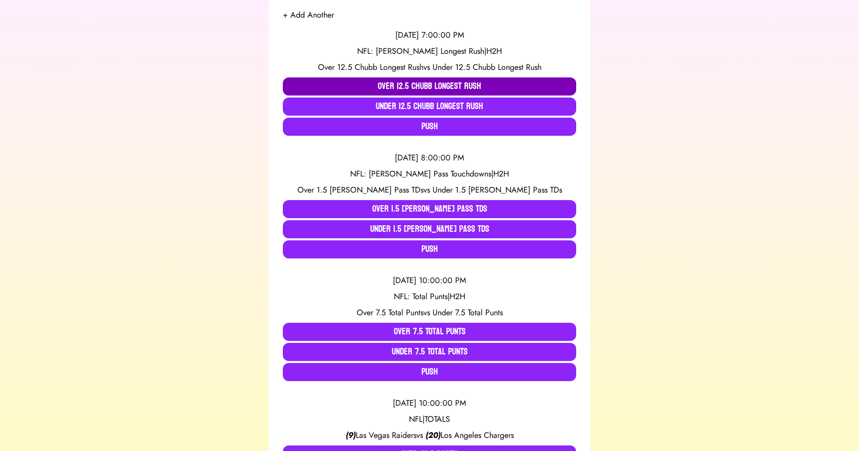
click at [349, 85] on button "Over 12.5 Chubb Longest Rush" at bounding box center [429, 86] width 293 height 18
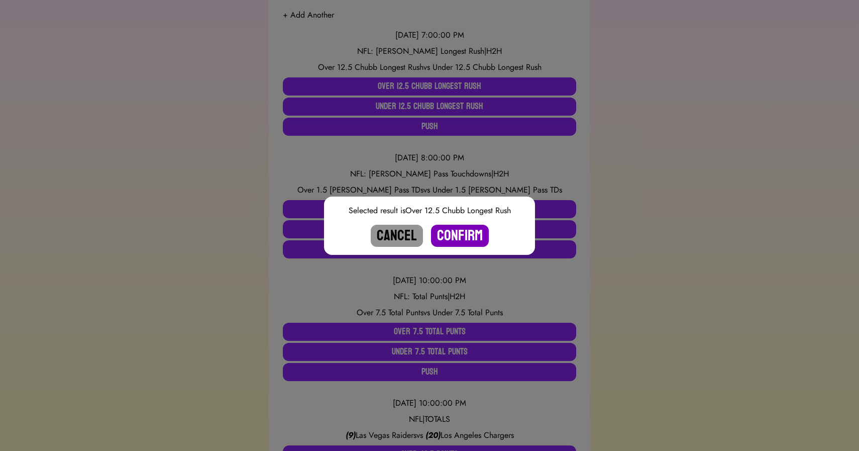
click at [454, 227] on button "Confirm" at bounding box center [460, 236] width 58 height 22
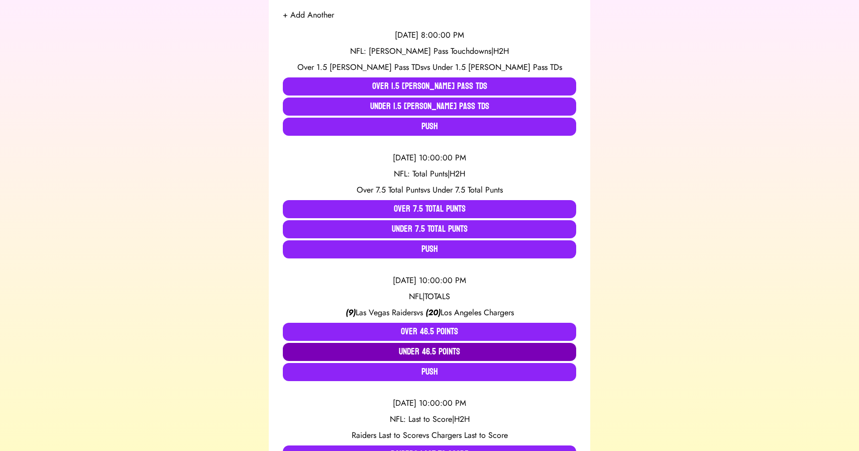
click at [404, 350] on button "Under 46.5 Points" at bounding box center [429, 352] width 293 height 18
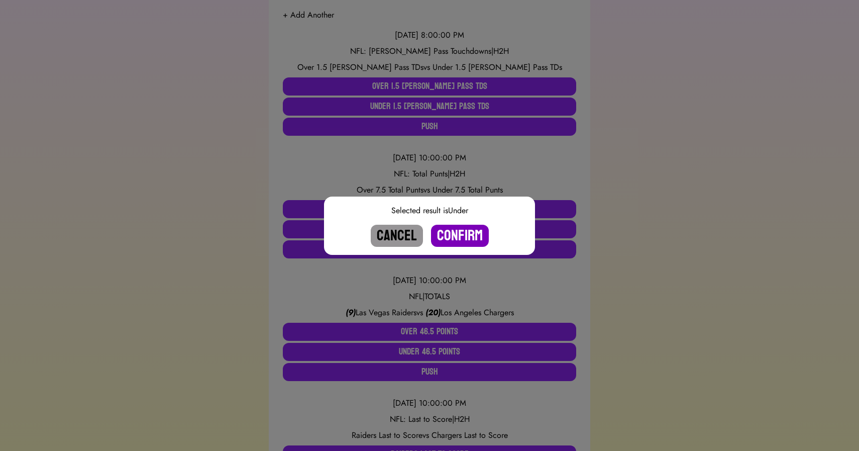
click at [450, 237] on button "Confirm" at bounding box center [460, 236] width 58 height 22
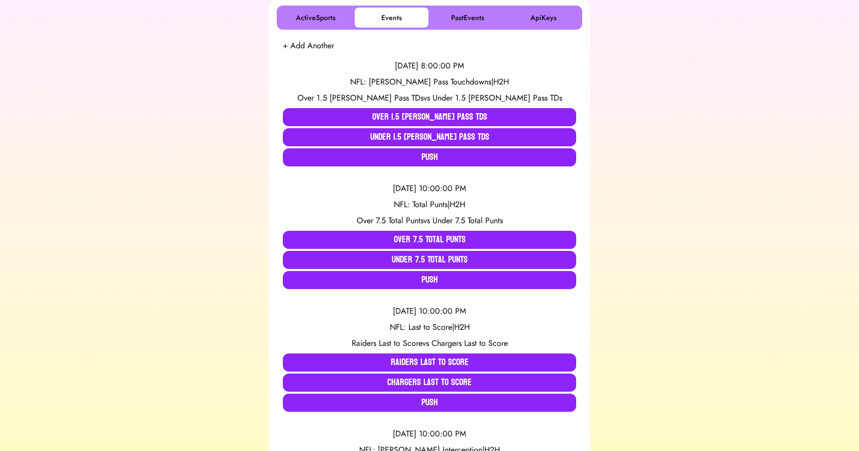
scroll to position [181, 0]
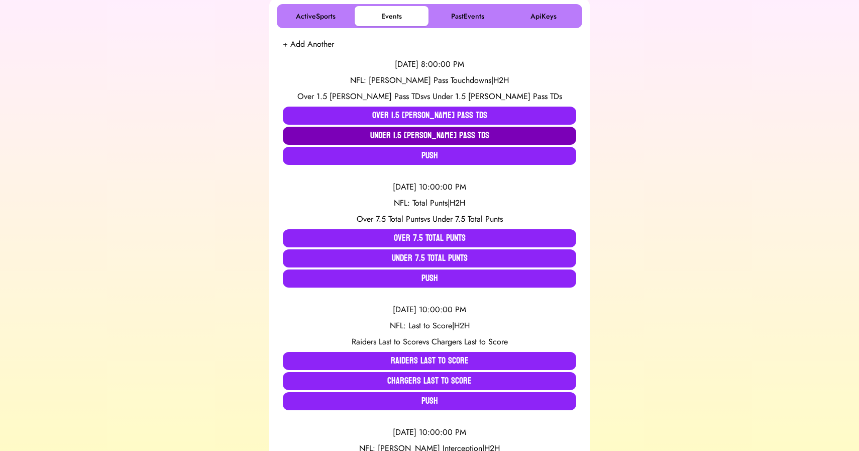
click at [365, 132] on button "Under 1.5 Smith Pass TDs" at bounding box center [429, 136] width 293 height 18
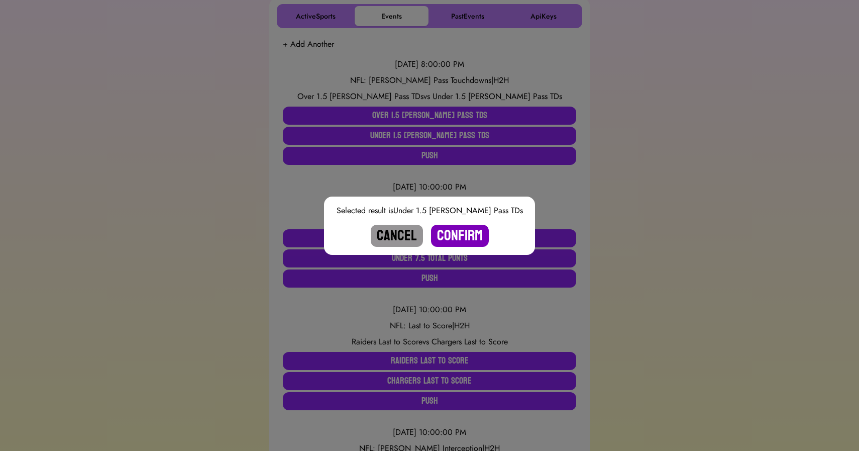
click at [465, 232] on button "Confirm" at bounding box center [460, 236] width 58 height 22
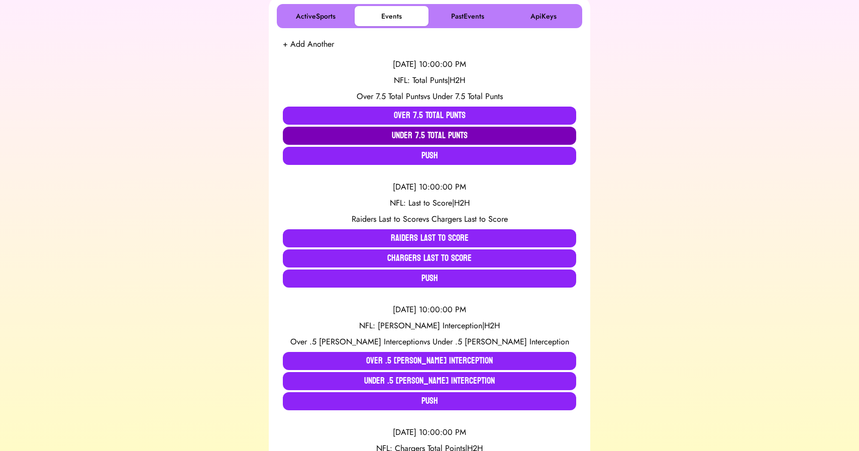
click at [412, 131] on button "Under 7.5 Total Punts" at bounding box center [429, 136] width 293 height 18
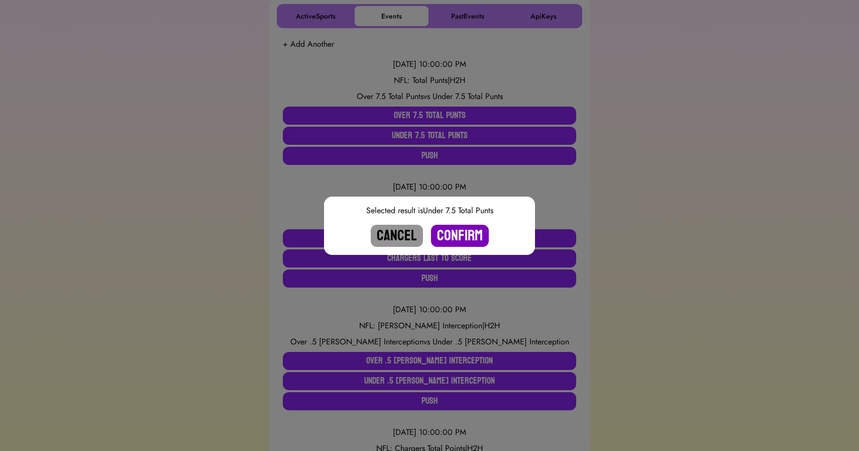
click at [460, 227] on button "Confirm" at bounding box center [460, 236] width 58 height 22
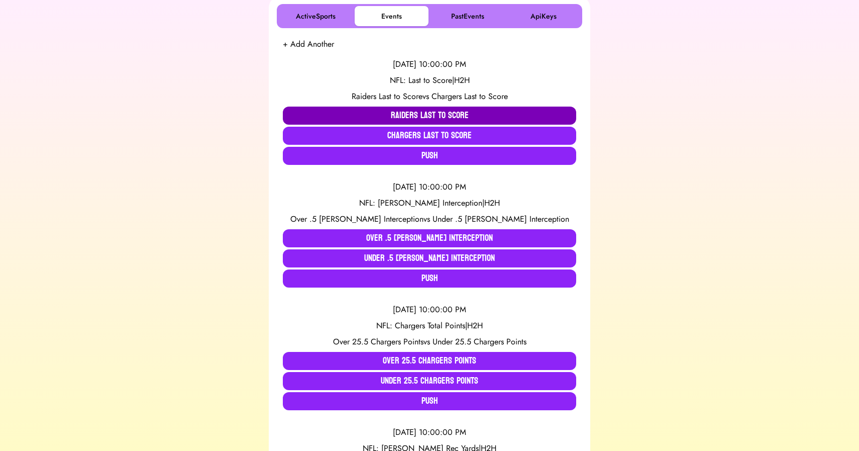
click at [417, 115] on button "Raiders Last to Score" at bounding box center [429, 115] width 293 height 18
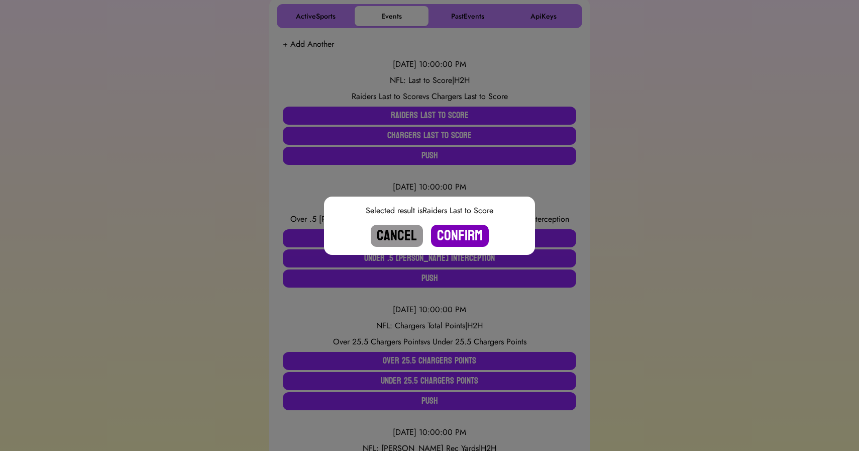
click at [450, 235] on button "Confirm" at bounding box center [460, 236] width 58 height 22
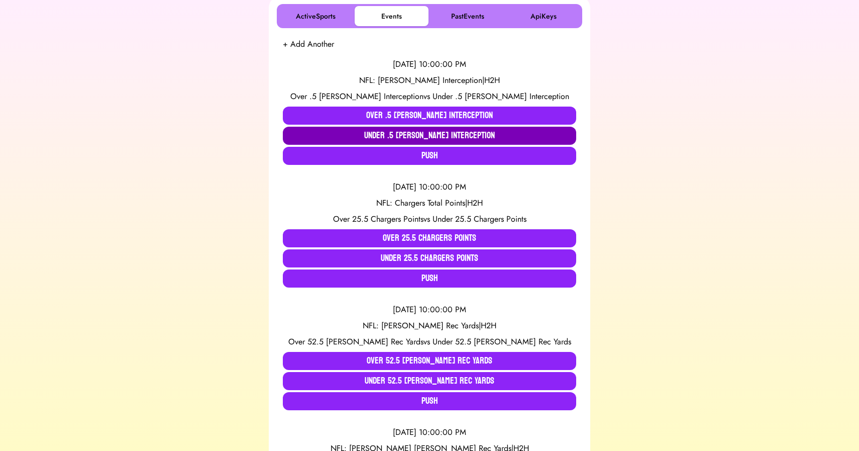
click at [391, 134] on button "Under .5 Herbert Interception" at bounding box center [429, 136] width 293 height 18
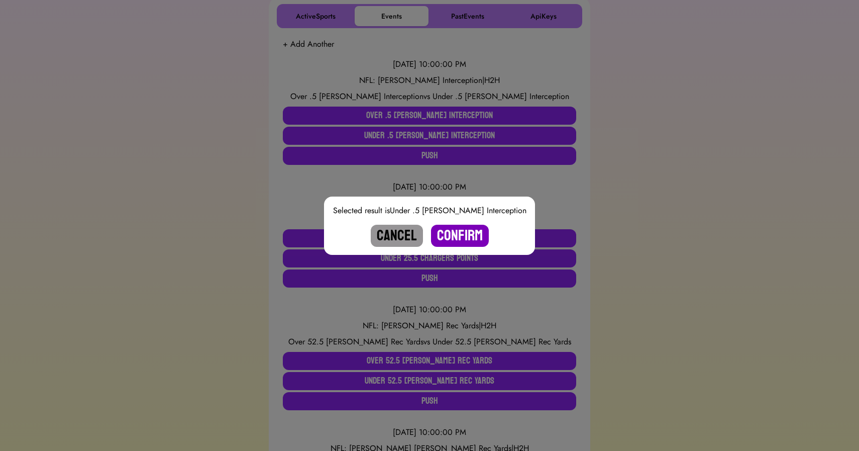
click at [457, 232] on button "Confirm" at bounding box center [460, 236] width 58 height 22
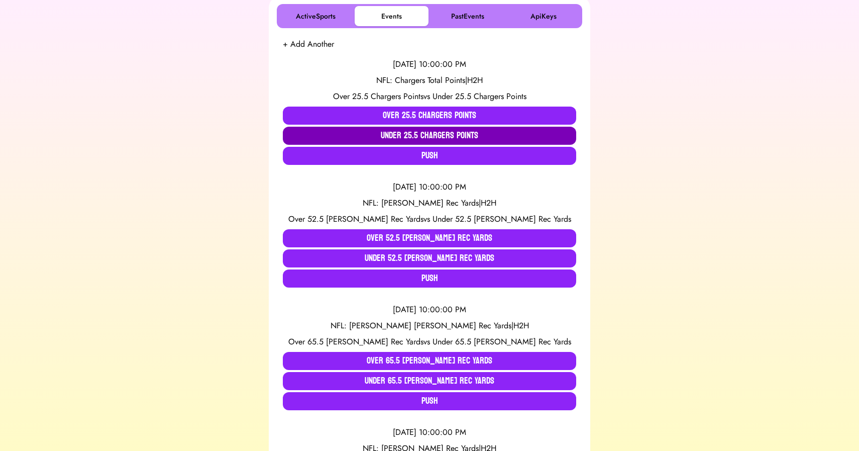
click at [424, 136] on button "Under 25.5 Chargers Points" at bounding box center [429, 136] width 293 height 18
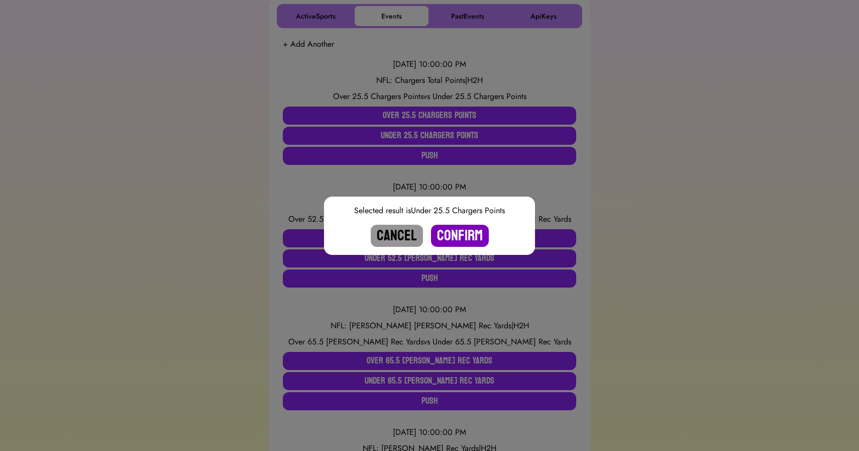
click at [457, 233] on button "Confirm" at bounding box center [460, 236] width 58 height 22
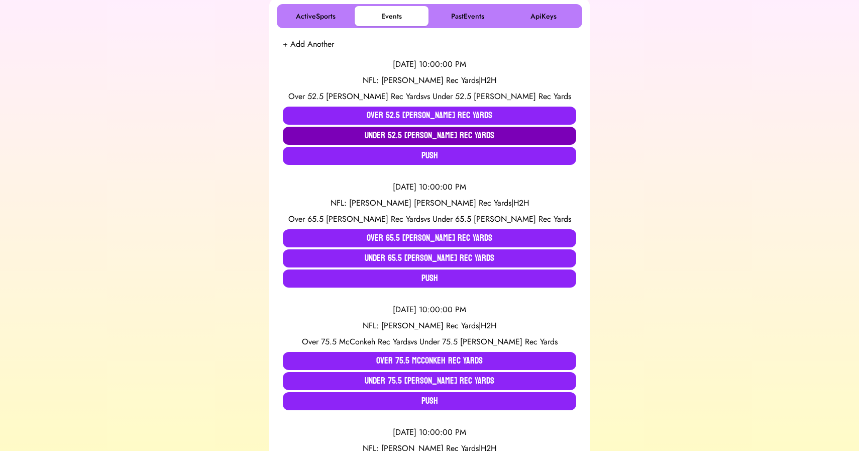
click at [418, 131] on button "Under 52.5 Bowers Rec Yards" at bounding box center [429, 136] width 293 height 18
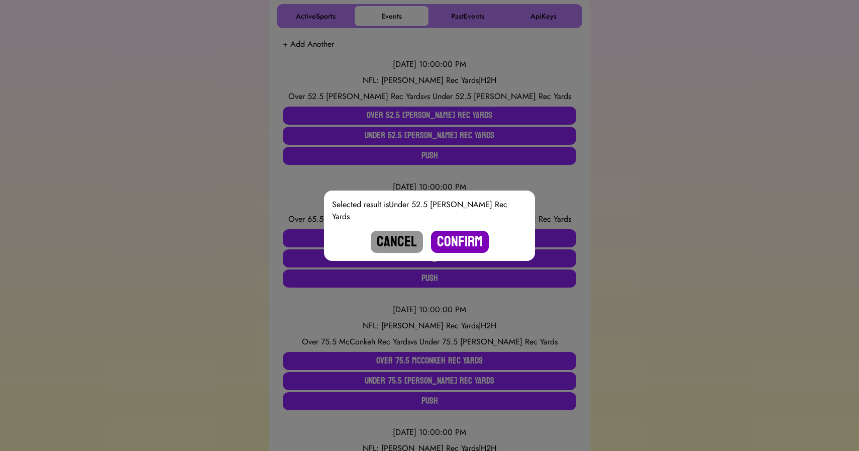
click at [466, 242] on button "Confirm" at bounding box center [460, 242] width 58 height 22
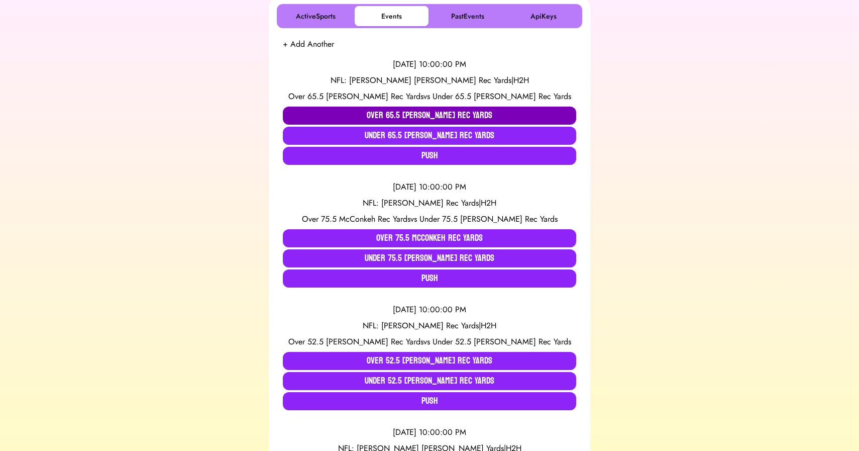
click at [391, 113] on button "Over 65.5 Meyers Rec Yards" at bounding box center [429, 115] width 293 height 18
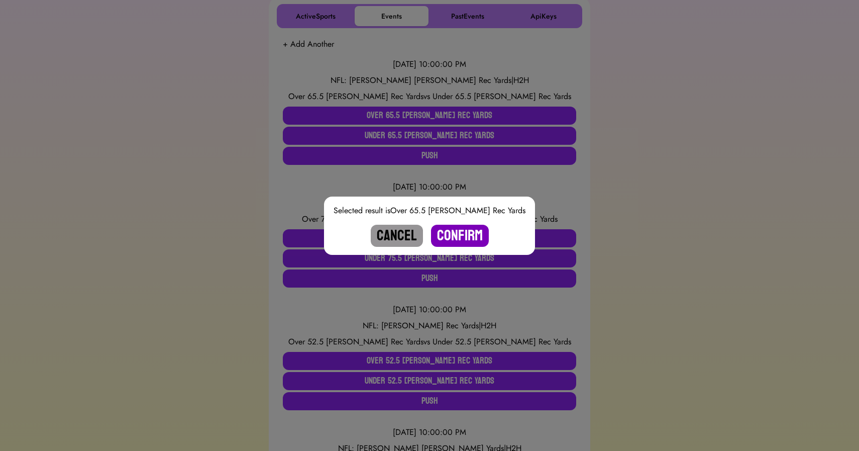
click at [457, 229] on button "Confirm" at bounding box center [460, 236] width 58 height 22
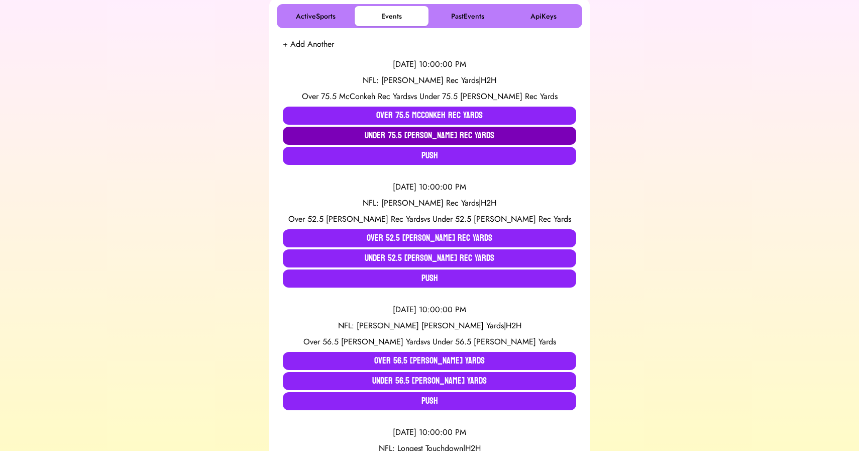
click at [393, 130] on button "Under 75.5 McConkey Rec Yards" at bounding box center [429, 136] width 293 height 18
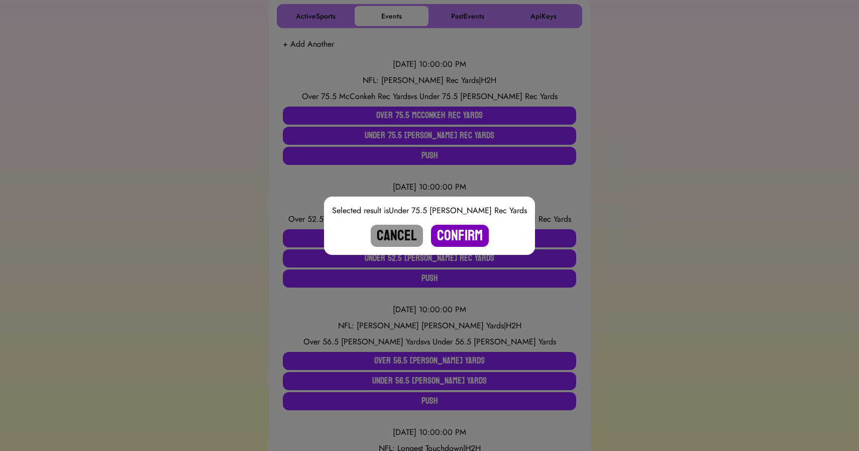
click at [459, 233] on button "Confirm" at bounding box center [460, 236] width 58 height 22
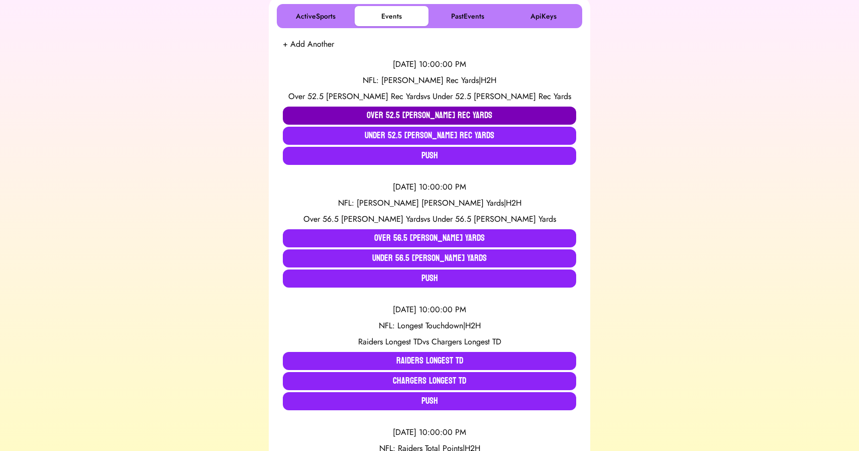
click at [393, 109] on button "Over 52.5 Allen Rec Yards" at bounding box center [429, 115] width 293 height 18
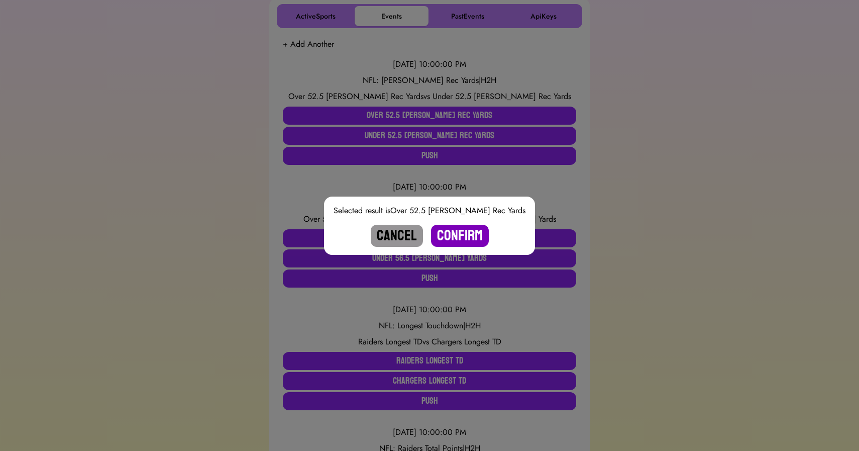
click at [455, 236] on button "Confirm" at bounding box center [460, 236] width 58 height 22
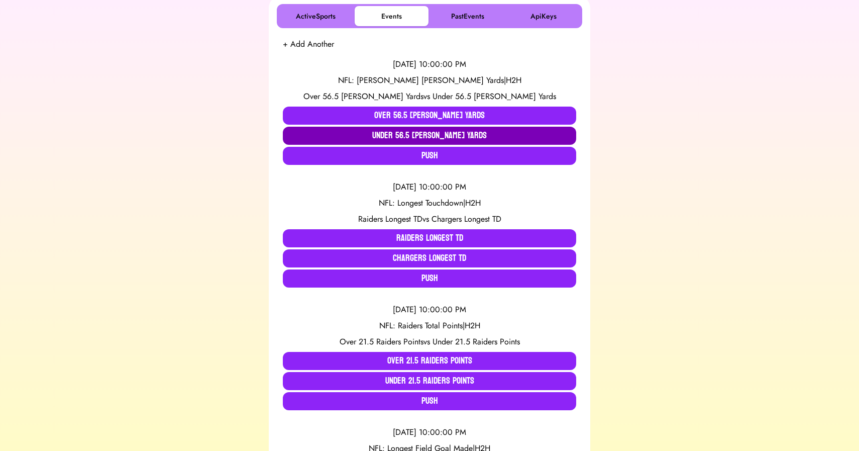
click at [365, 136] on button "Under 56.5 Hampton Rush Yards" at bounding box center [429, 136] width 293 height 18
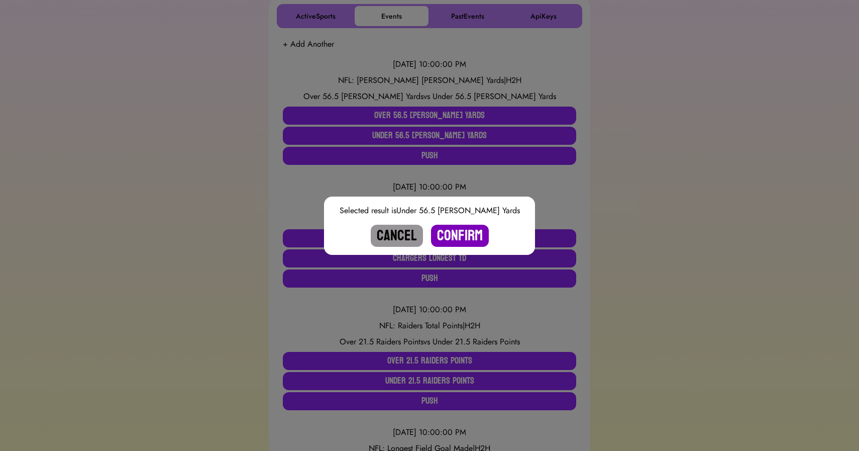
click at [454, 232] on button "Confirm" at bounding box center [460, 236] width 58 height 22
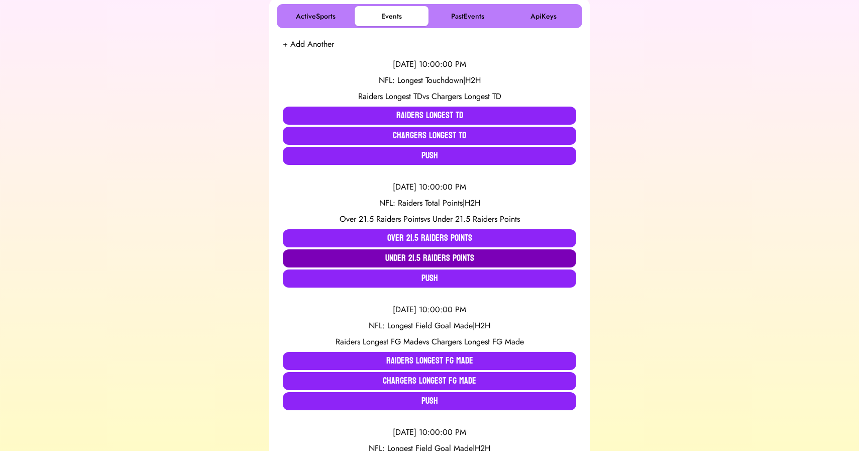
click at [399, 256] on button "Under 21.5 Raiders Points" at bounding box center [429, 258] width 293 height 18
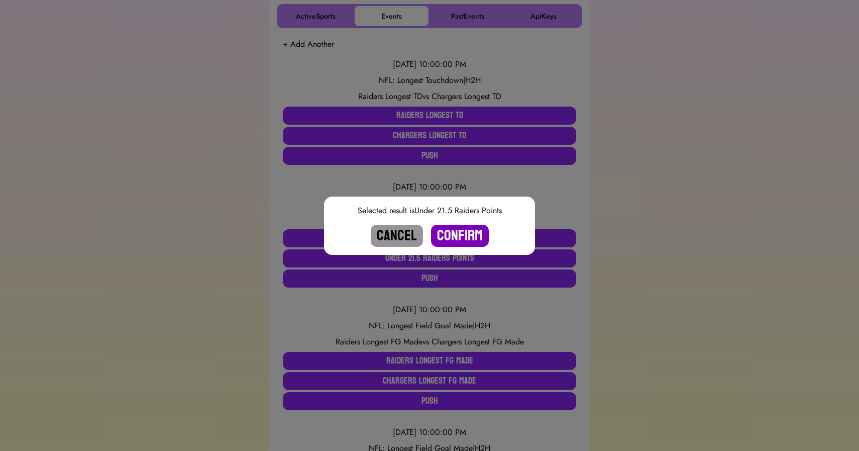
click at [468, 233] on button "Confirm" at bounding box center [460, 236] width 58 height 22
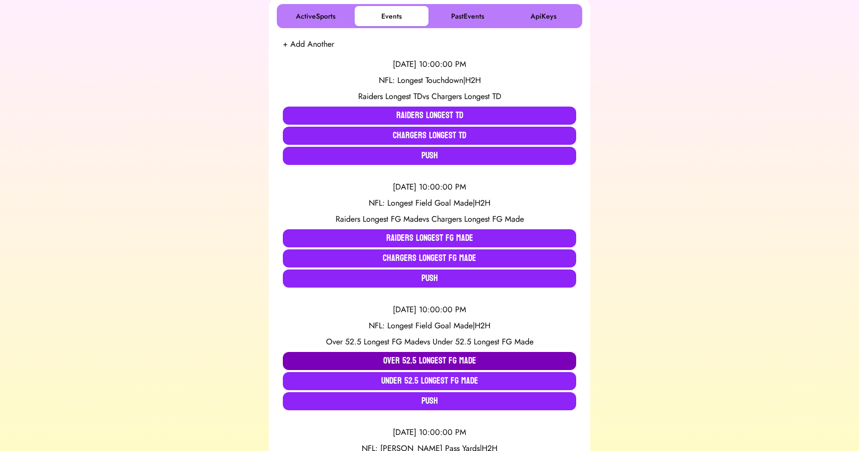
click at [386, 356] on button "Over 52.5 Longest FG Made" at bounding box center [429, 361] width 293 height 18
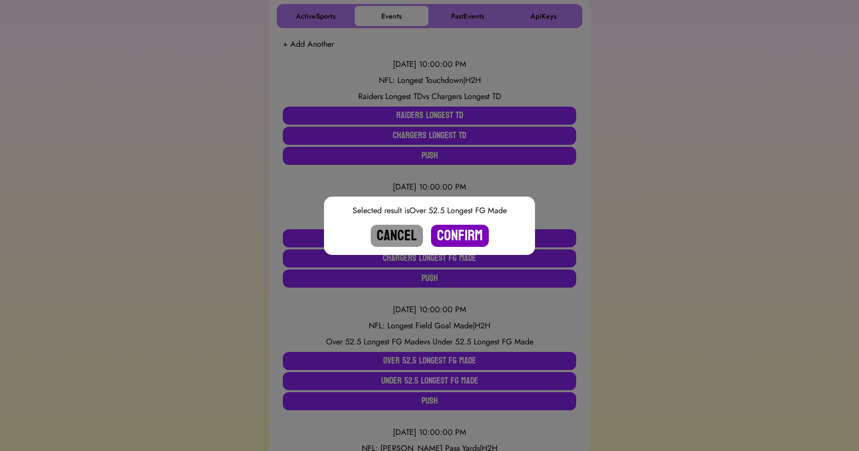
click at [459, 241] on button "Confirm" at bounding box center [460, 236] width 58 height 22
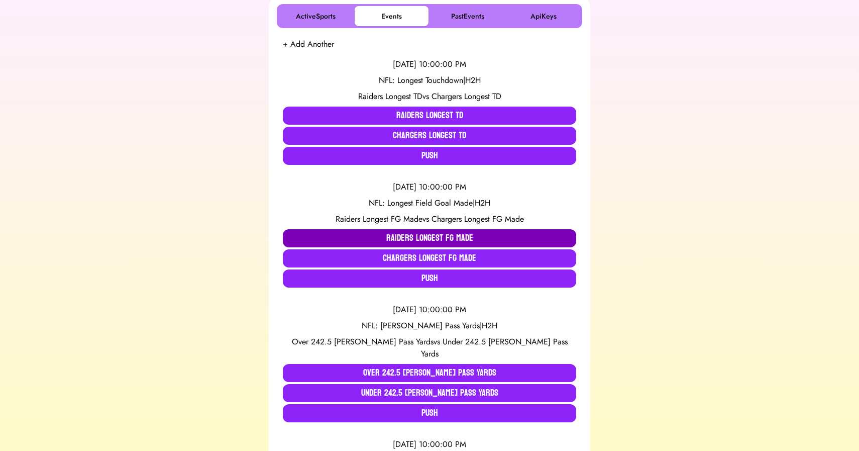
click at [361, 235] on button "Raiders Longest FG Made" at bounding box center [429, 238] width 293 height 18
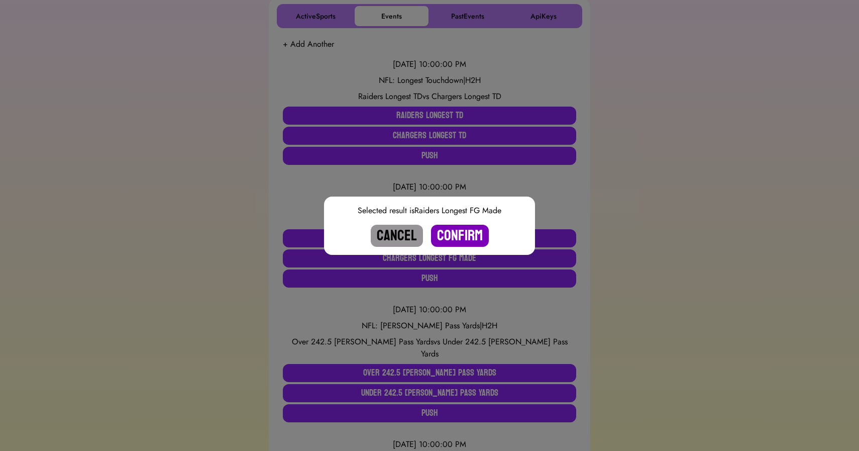
click at [469, 234] on button "Confirm" at bounding box center [460, 236] width 58 height 22
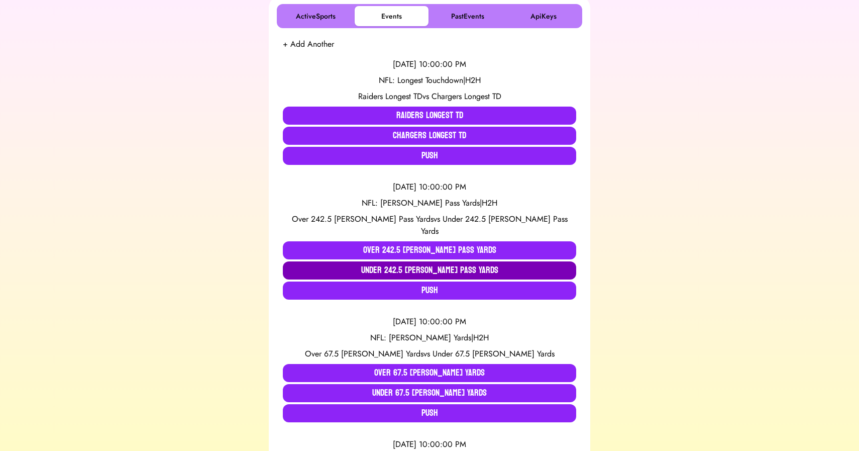
click at [341, 263] on button "Under 242.5 Smith Pass Yards" at bounding box center [429, 270] width 293 height 18
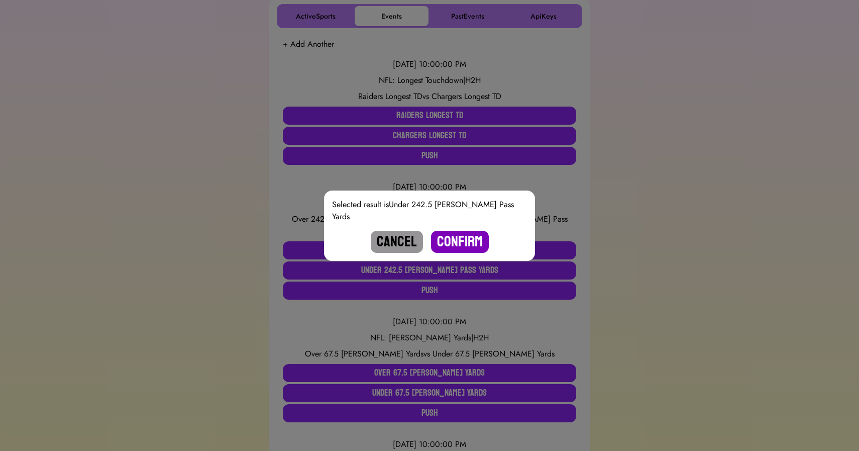
click at [455, 236] on button "Confirm" at bounding box center [460, 242] width 58 height 22
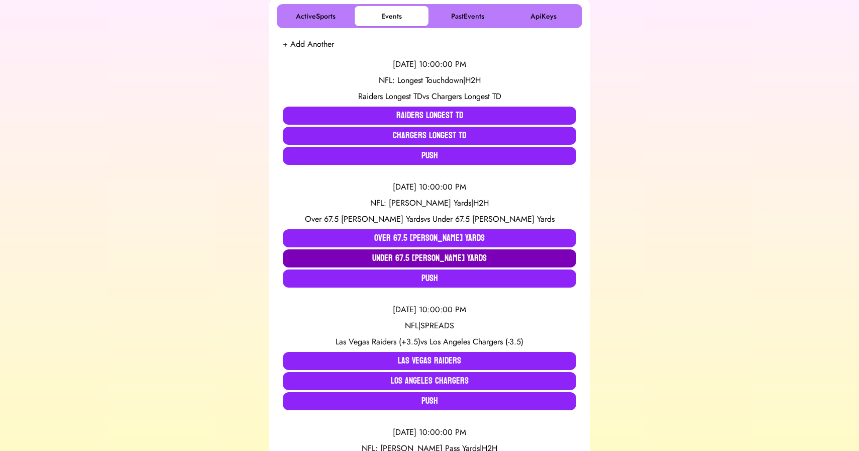
click at [389, 252] on button "Under 67.5 Jeanty Rush Yards" at bounding box center [429, 258] width 293 height 18
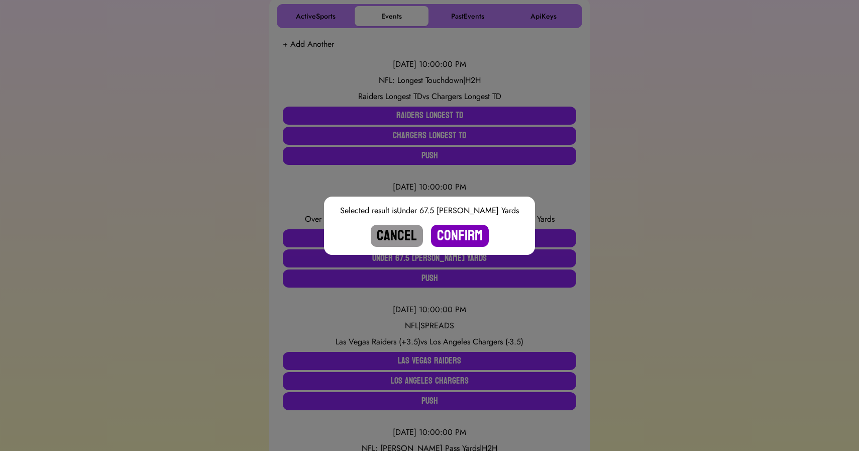
click at [452, 235] on button "Confirm" at bounding box center [460, 236] width 58 height 22
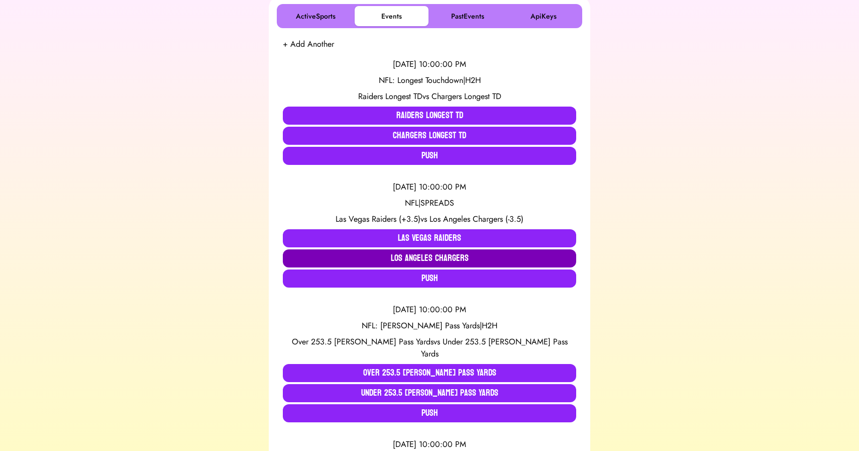
click at [407, 254] on button "Los Angeles Chargers" at bounding box center [429, 258] width 293 height 18
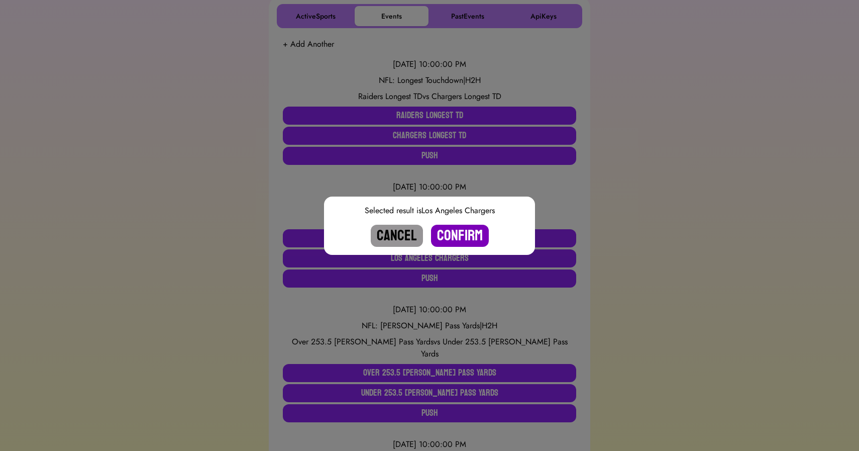
click at [461, 232] on button "Confirm" at bounding box center [460, 236] width 58 height 22
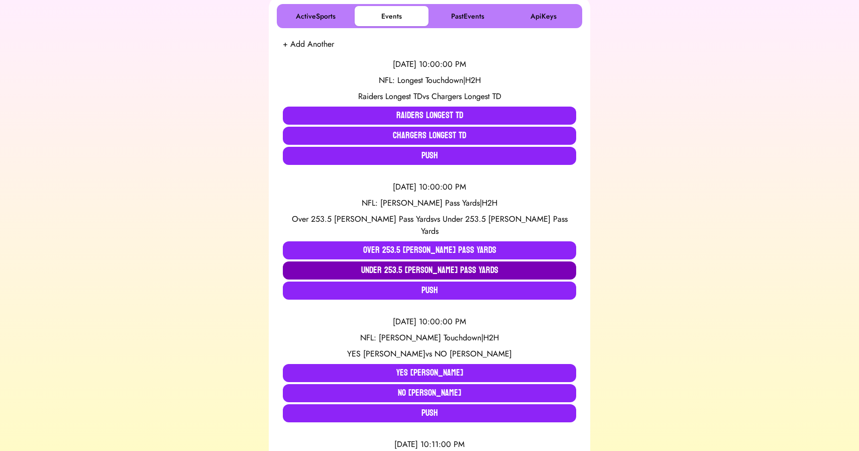
click at [398, 261] on button "Under 253.5 Herbert Pass Yards" at bounding box center [429, 270] width 293 height 18
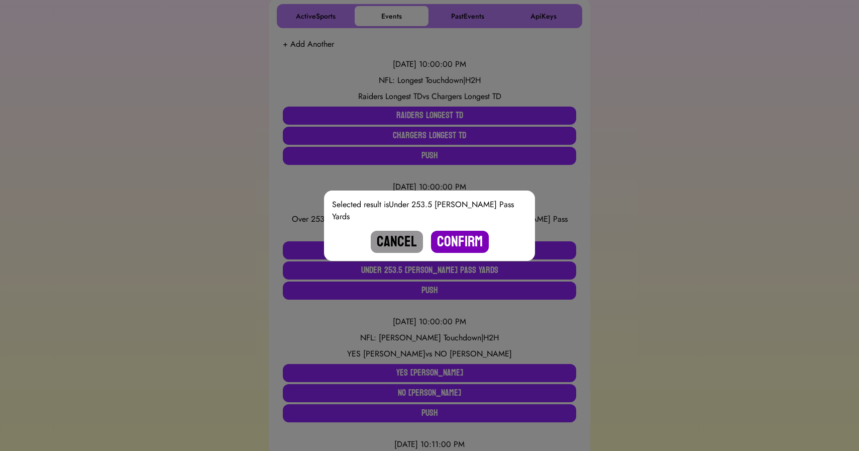
click at [456, 232] on button "Confirm" at bounding box center [460, 242] width 58 height 22
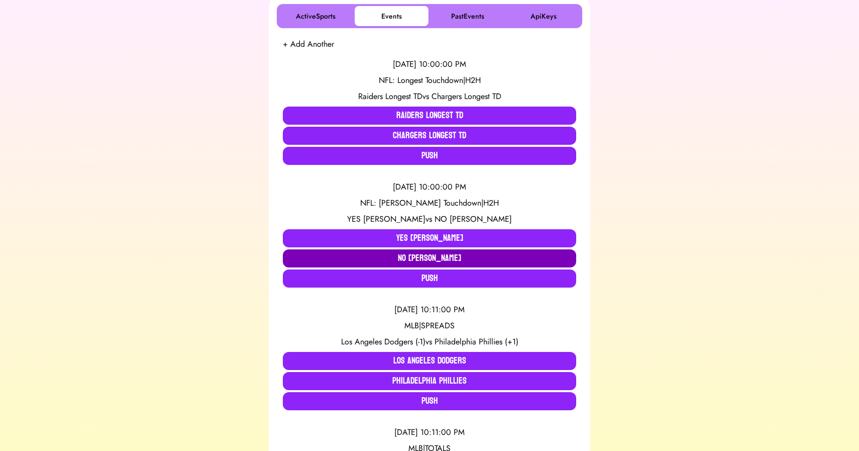
click at [347, 254] on button "NO Jeanty TD" at bounding box center [429, 258] width 293 height 18
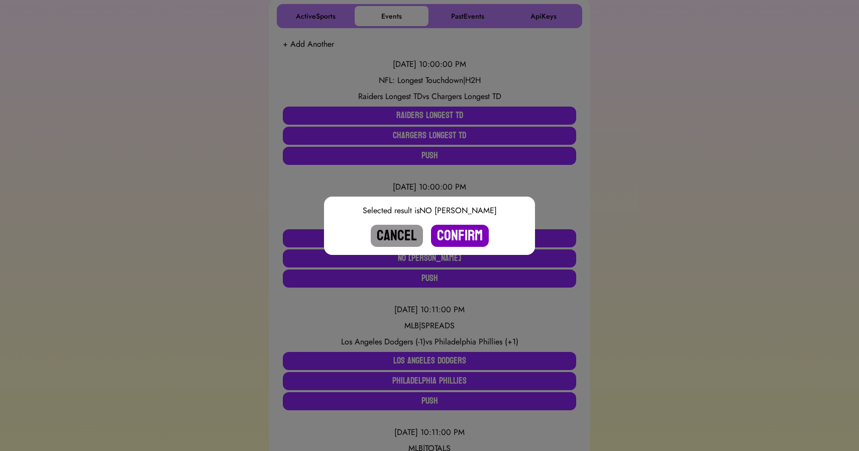
click at [448, 234] on button "Confirm" at bounding box center [460, 236] width 58 height 22
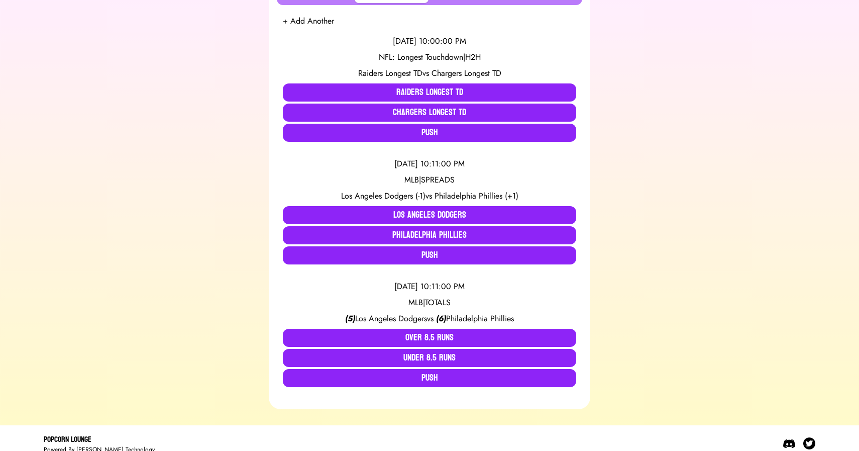
scroll to position [205, 0]
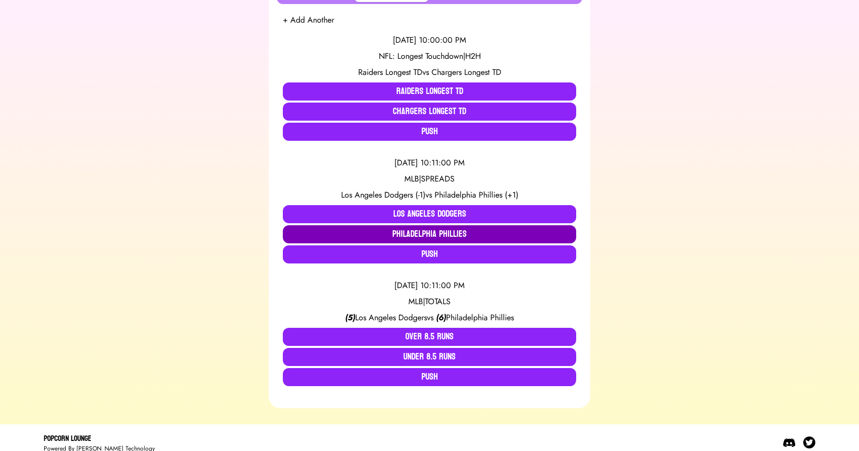
click at [420, 232] on button "Philadelphia Phillies" at bounding box center [429, 234] width 293 height 18
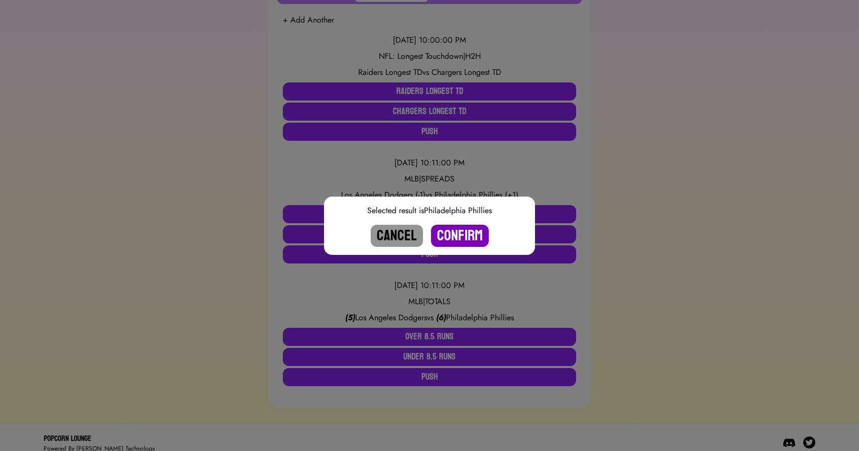
click at [462, 236] on button "Confirm" at bounding box center [460, 236] width 58 height 22
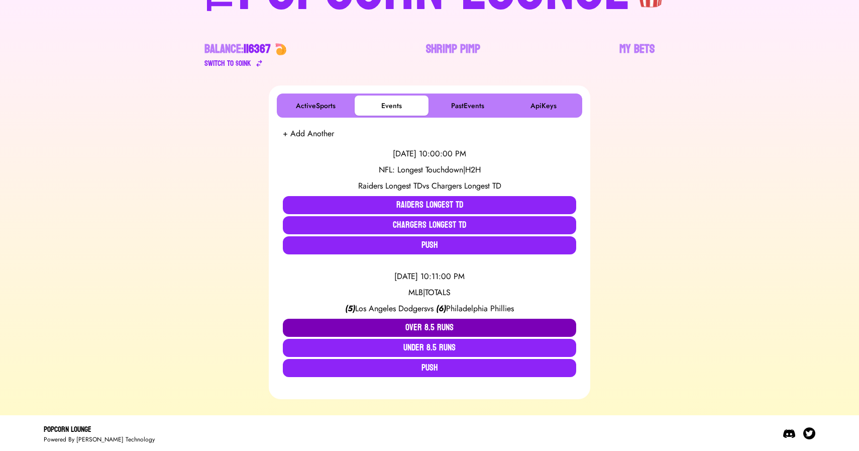
click at [427, 328] on button "Over 8.5 Runs" at bounding box center [429, 327] width 293 height 18
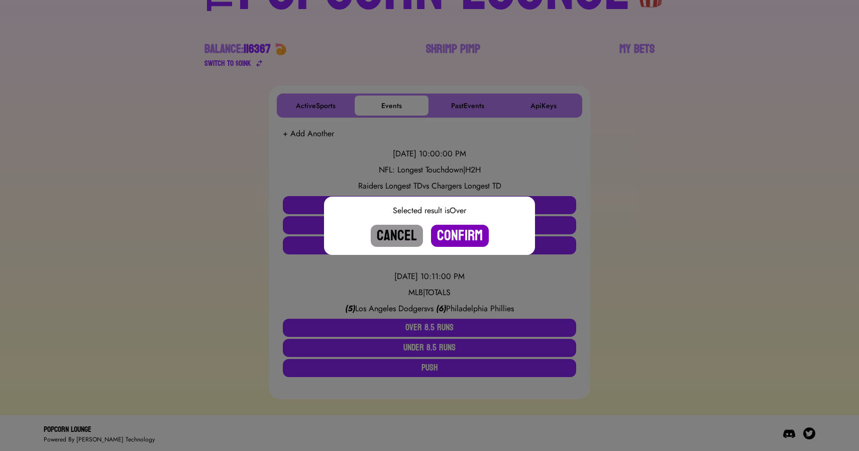
click at [458, 238] on button "Confirm" at bounding box center [460, 236] width 58 height 22
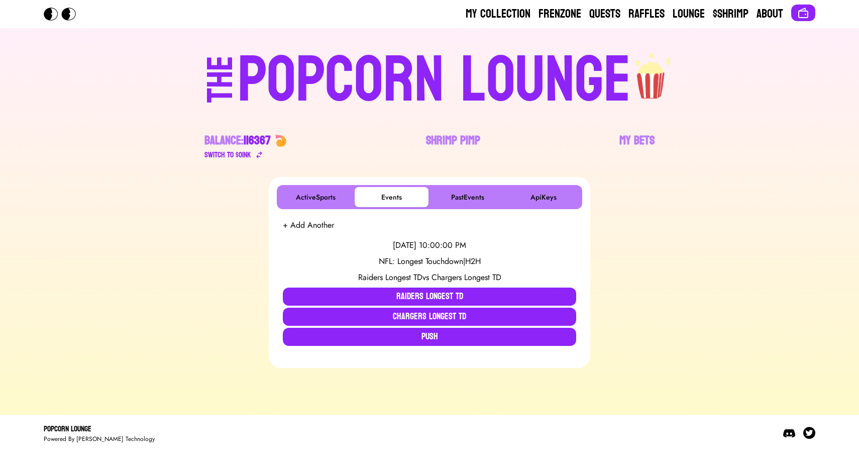
scroll to position [0, 0]
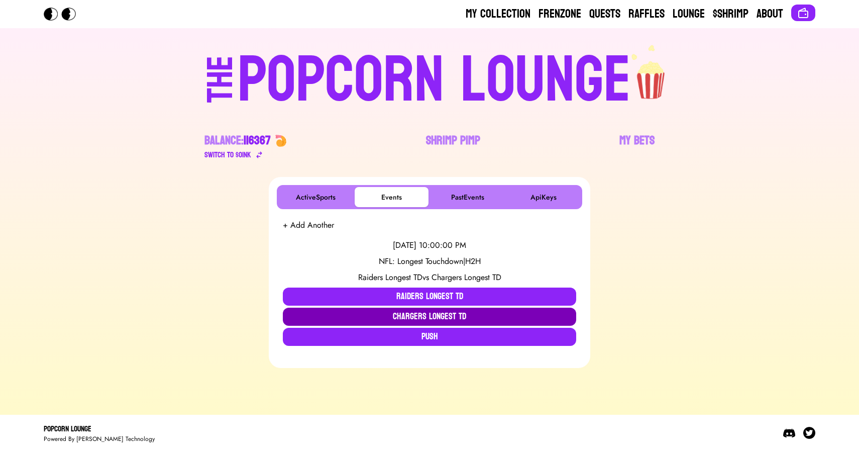
click at [414, 314] on button "Chargers Longest TD" at bounding box center [429, 316] width 293 height 18
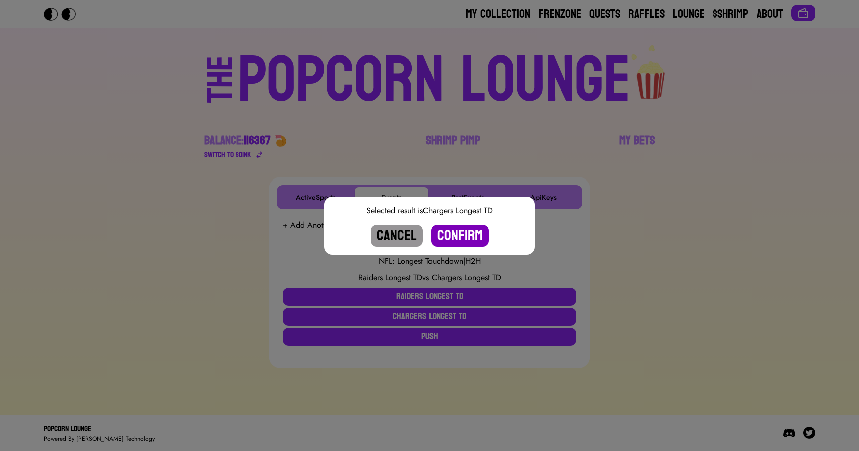
click at [458, 240] on button "Confirm" at bounding box center [460, 236] width 58 height 22
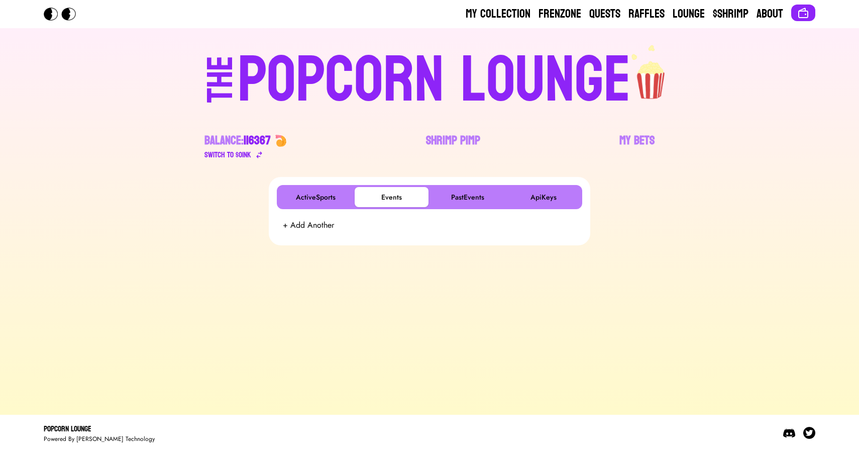
click at [469, 93] on div "POPCORN LOUNGE" at bounding box center [434, 80] width 393 height 64
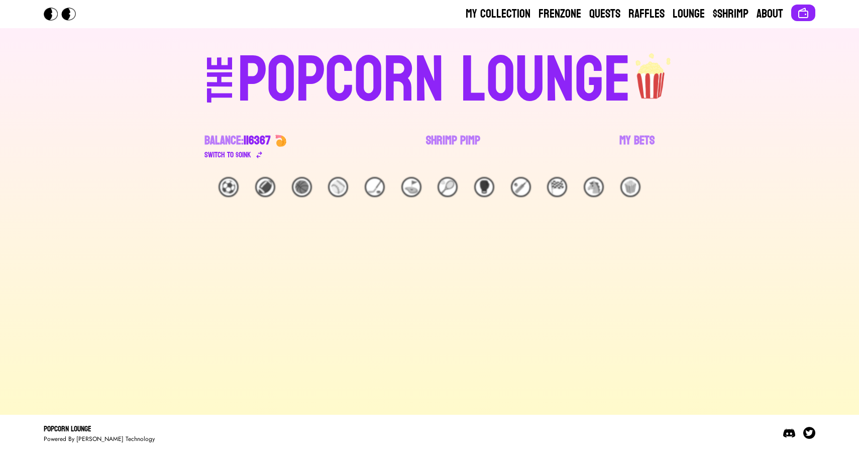
click at [135, 51] on div "THE POPCORN LOUNGE" at bounding box center [429, 78] width 619 height 68
click at [638, 138] on link "My Bets" at bounding box center [636, 147] width 35 height 28
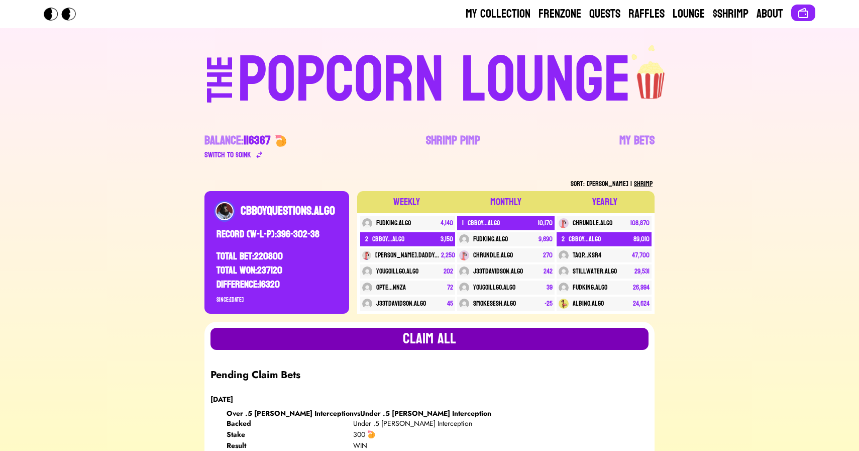
click at [415, 332] on button "Claim all" at bounding box center [429, 338] width 438 height 22
